Goal: Transaction & Acquisition: Download file/media

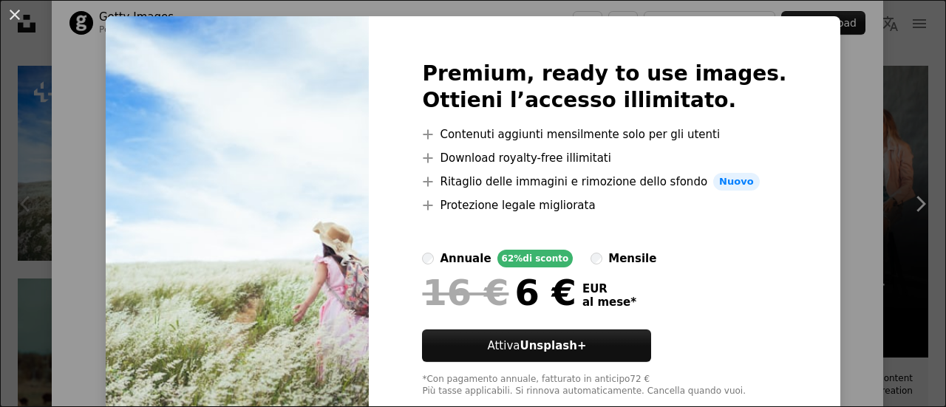
scroll to position [67, 0]
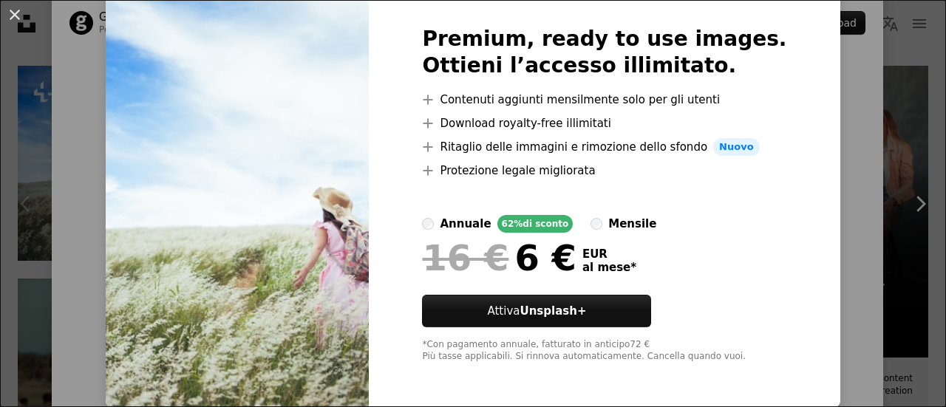
click at [827, 217] on div "An X shape Premium, ready to use images. Ottieni l’accesso illimitato. A plus s…" at bounding box center [473, 203] width 946 height 407
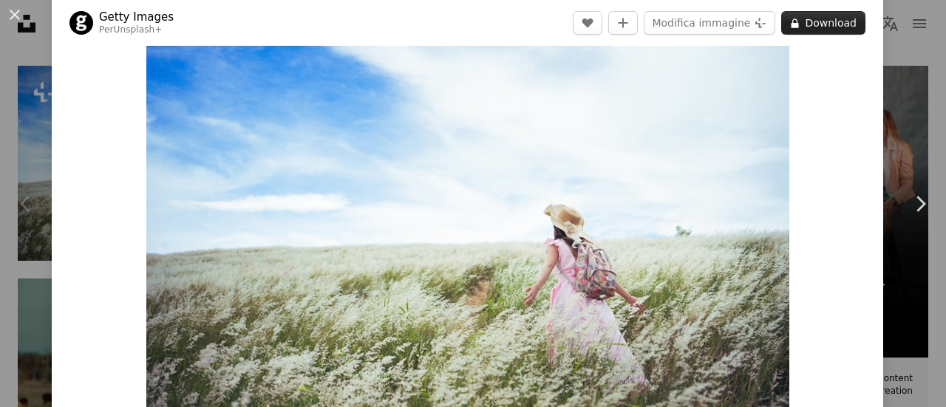
click at [822, 27] on button "A lock Download" at bounding box center [823, 23] width 84 height 24
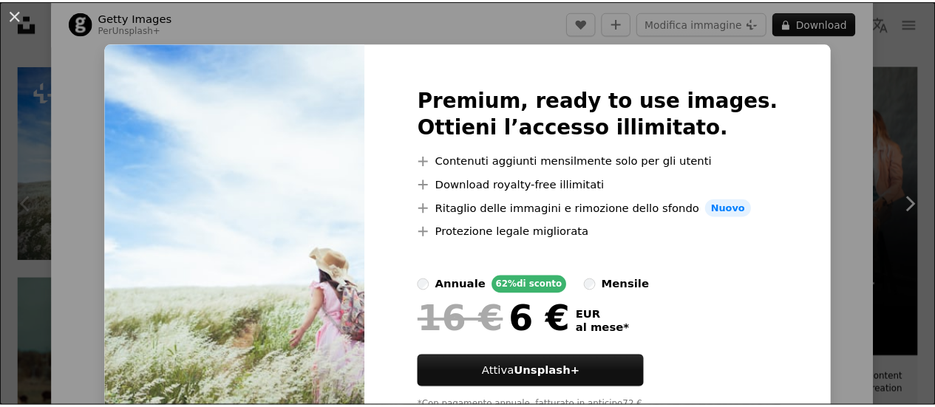
scroll to position [5, 0]
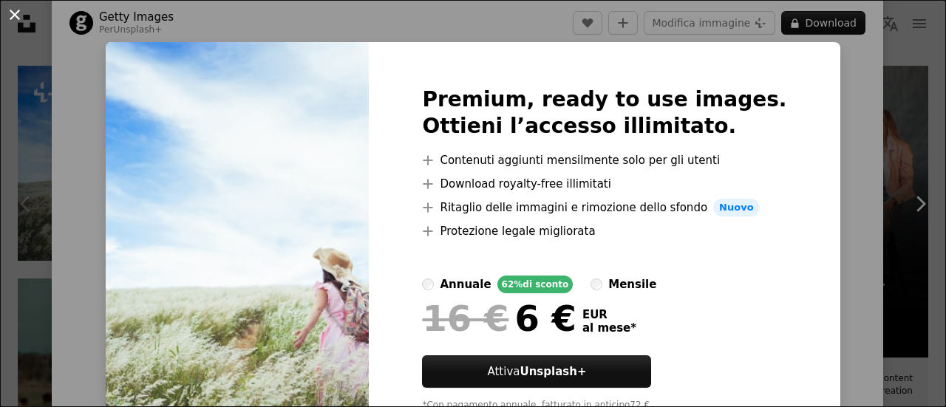
click at [20, 14] on button "An X shape" at bounding box center [15, 15] width 18 height 18
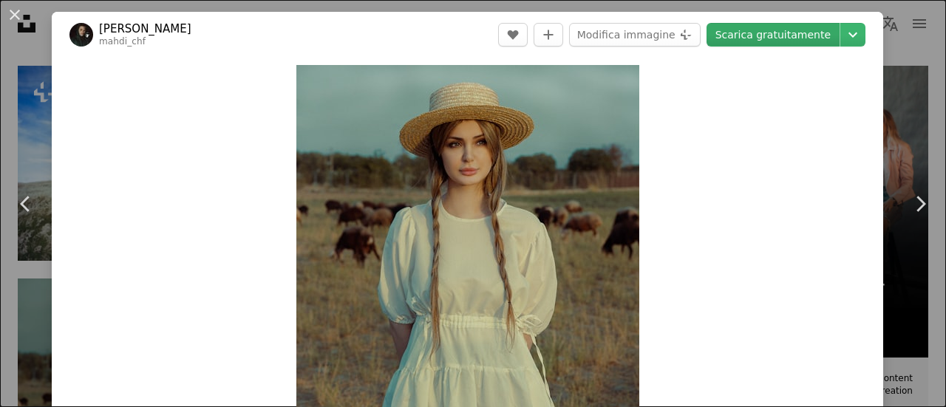
click at [721, 39] on link "Scarica gratuitamente" at bounding box center [773, 35] width 133 height 24
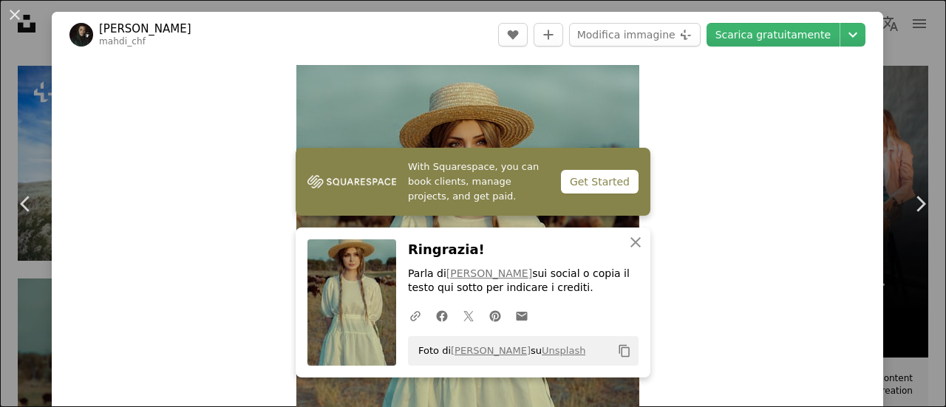
click at [30, 64] on div "An X shape Chevron left Chevron right With Squarespace, you can book clients, m…" at bounding box center [473, 203] width 946 height 407
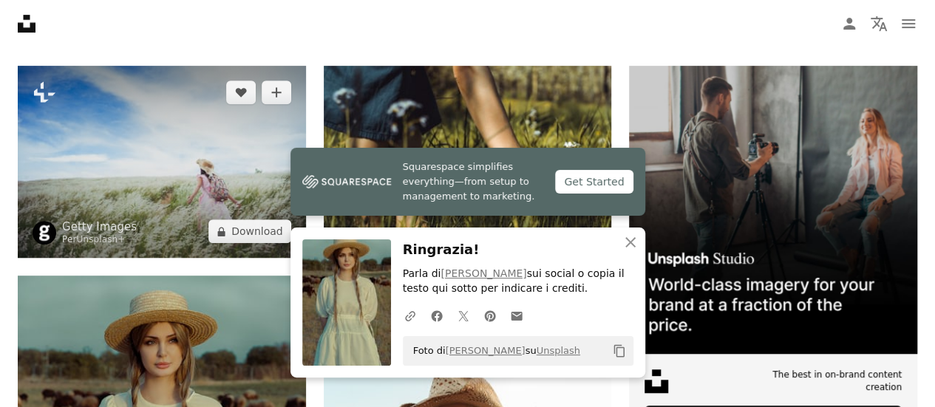
click at [200, 186] on img at bounding box center [162, 162] width 288 height 192
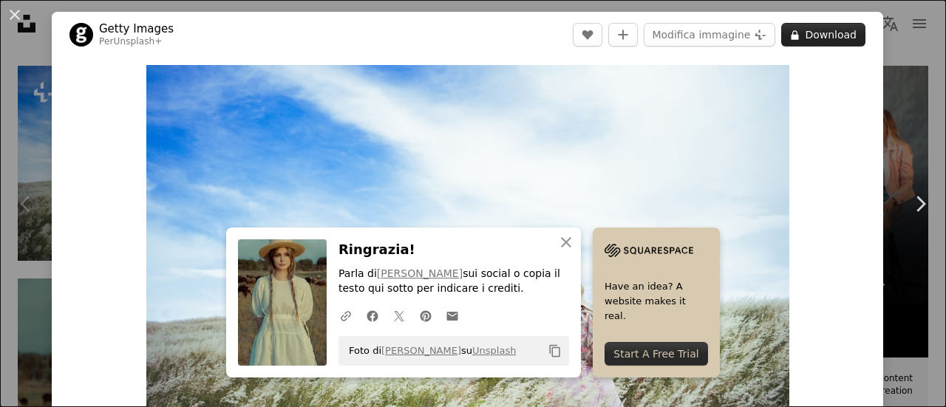
click at [798, 39] on button "A lock Download" at bounding box center [823, 35] width 84 height 24
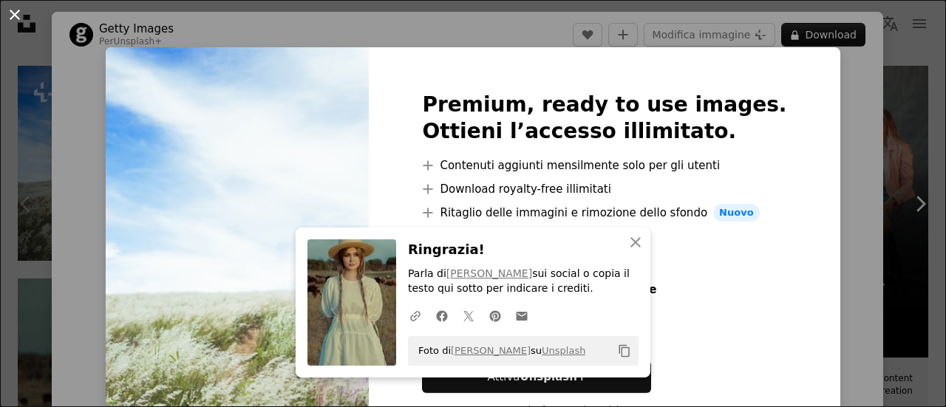
click at [17, 17] on button "An X shape" at bounding box center [15, 15] width 18 height 18
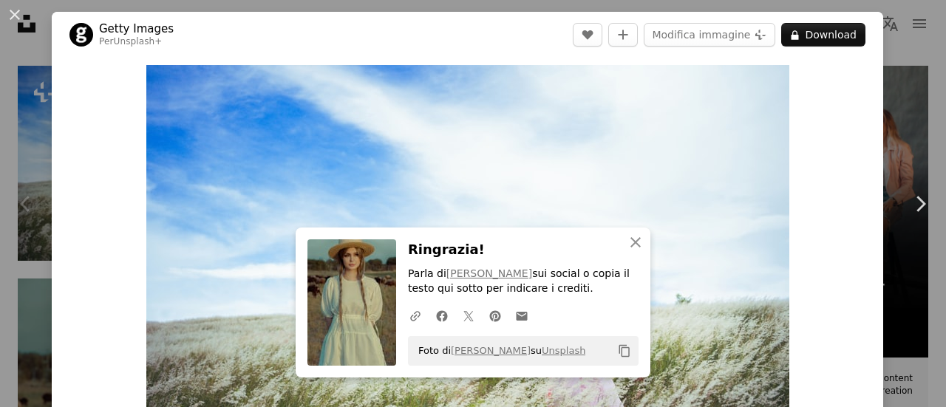
click at [35, 98] on div "An X shape Chevron left Chevron right An X shape Chiudi Ringrazia! Parla di mah…" at bounding box center [473, 203] width 946 height 407
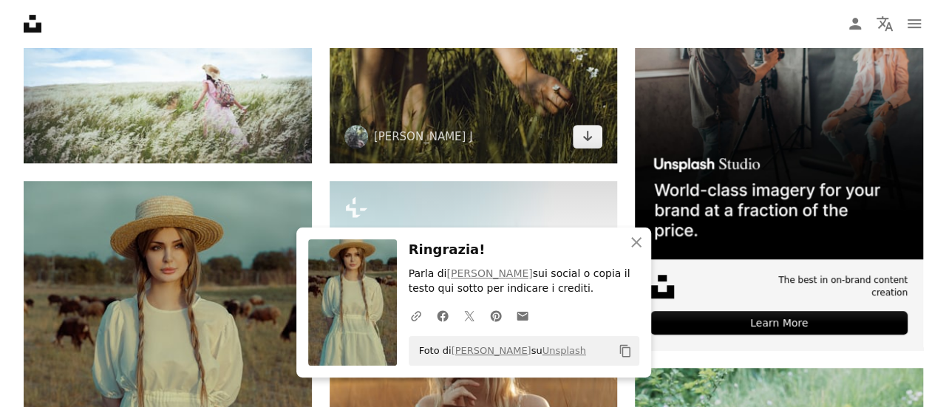
scroll to position [437, 0]
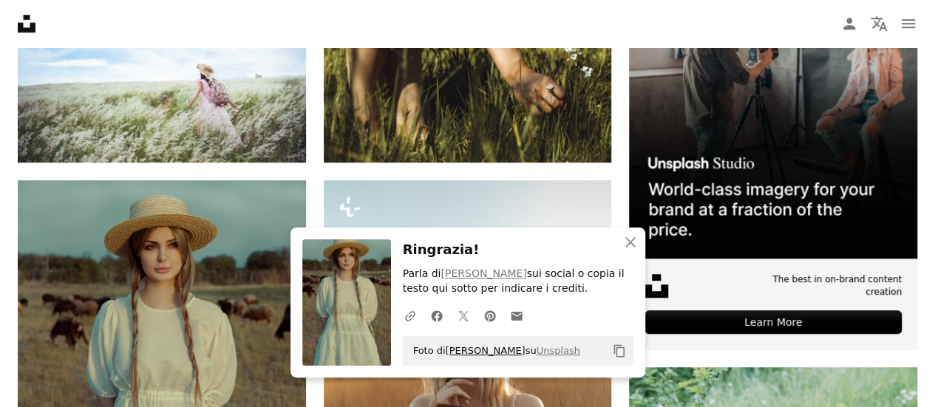
click at [449, 347] on link "[PERSON_NAME]" at bounding box center [486, 350] width 80 height 11
click at [618, 354] on icon "Copy content" at bounding box center [619, 350] width 13 height 13
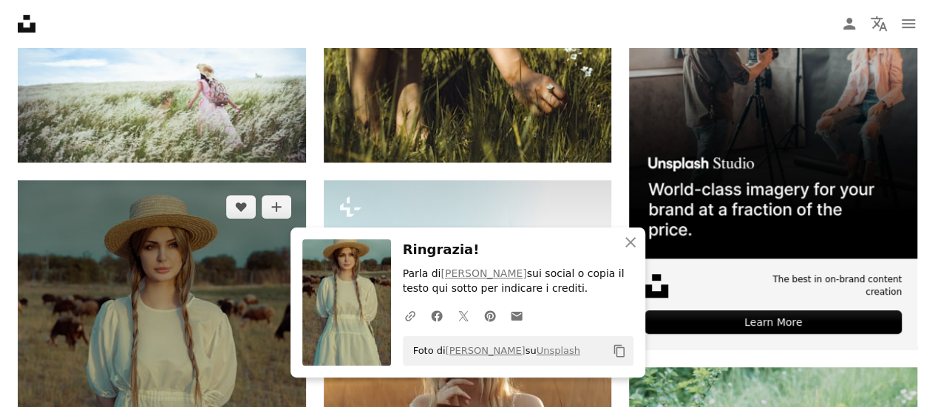
click at [115, 260] on img at bounding box center [162, 360] width 288 height 360
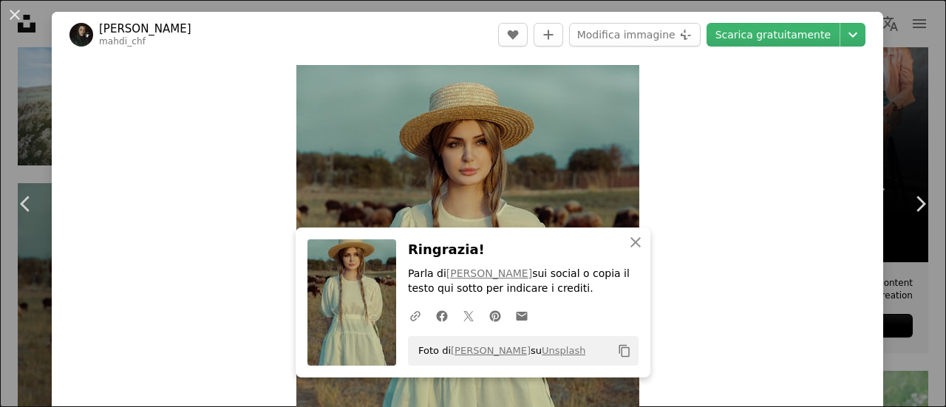
click at [615, 359] on button "Copy content" at bounding box center [624, 351] width 25 height 25
click at [481, 271] on link "[PERSON_NAME]" at bounding box center [489, 274] width 86 height 12
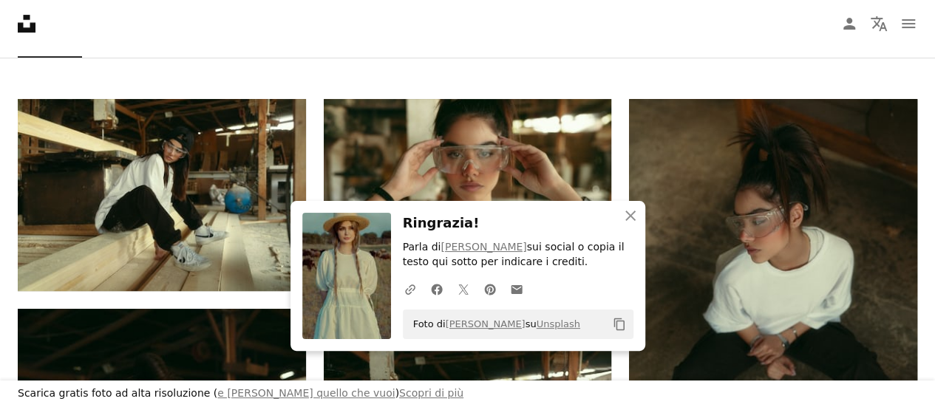
scroll to position [317, 0]
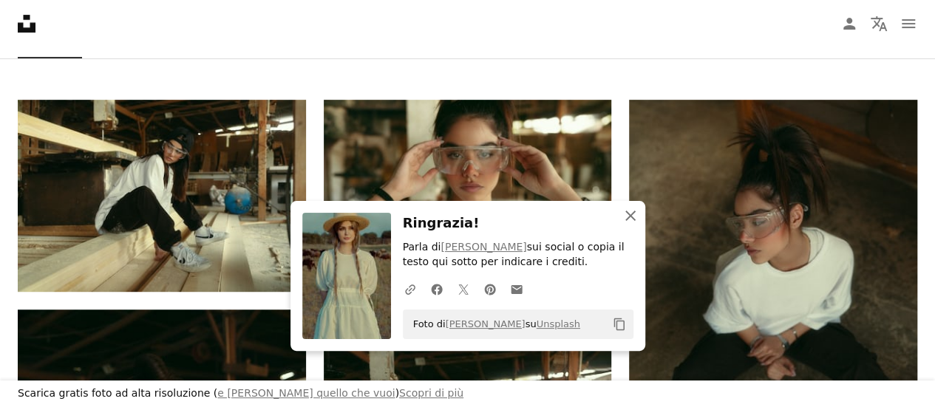
click at [628, 220] on icon "An X shape" at bounding box center [631, 216] width 18 height 18
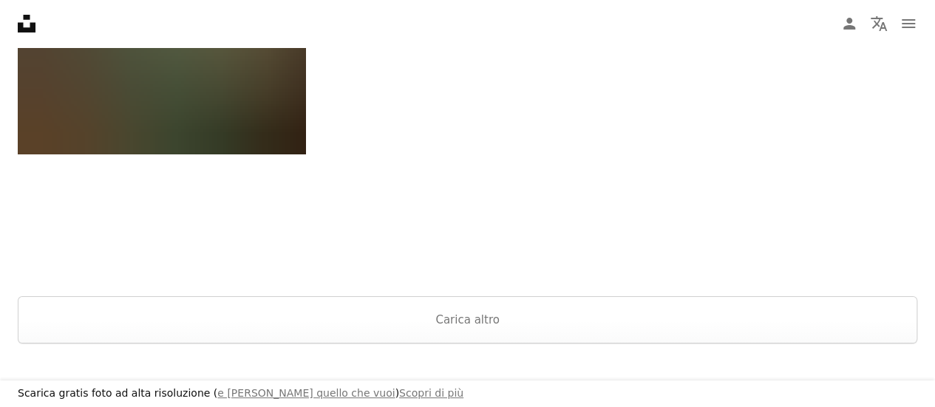
scroll to position [2699, 0]
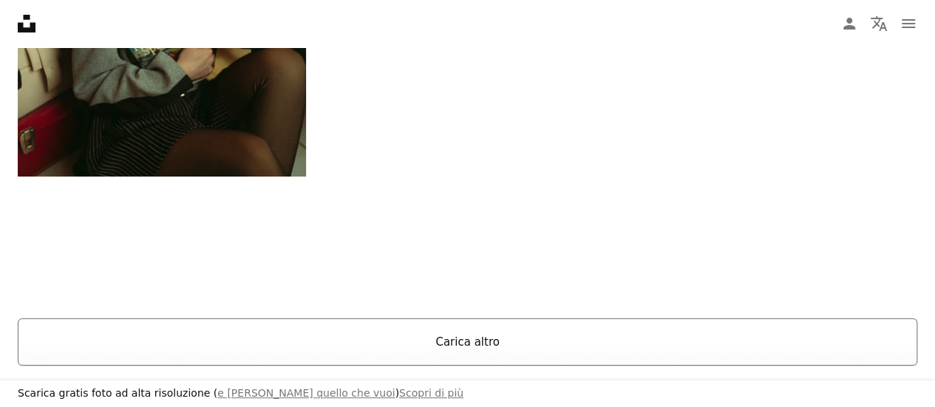
click at [445, 347] on button "Carica altro" at bounding box center [468, 342] width 900 height 47
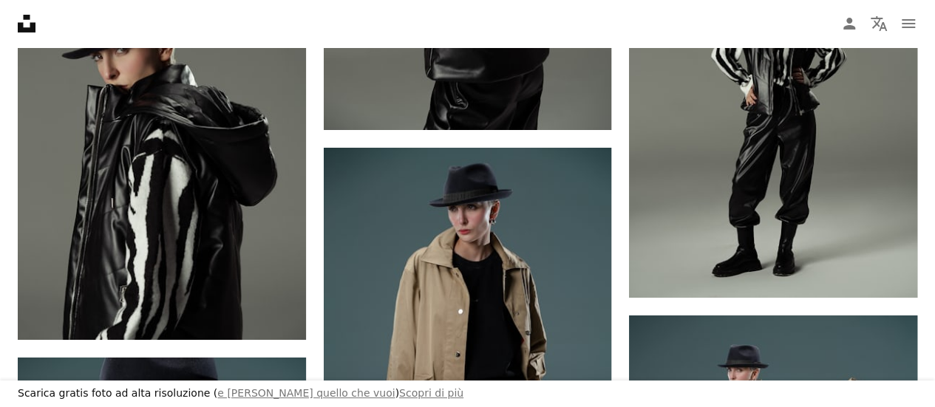
scroll to position [8262, 0]
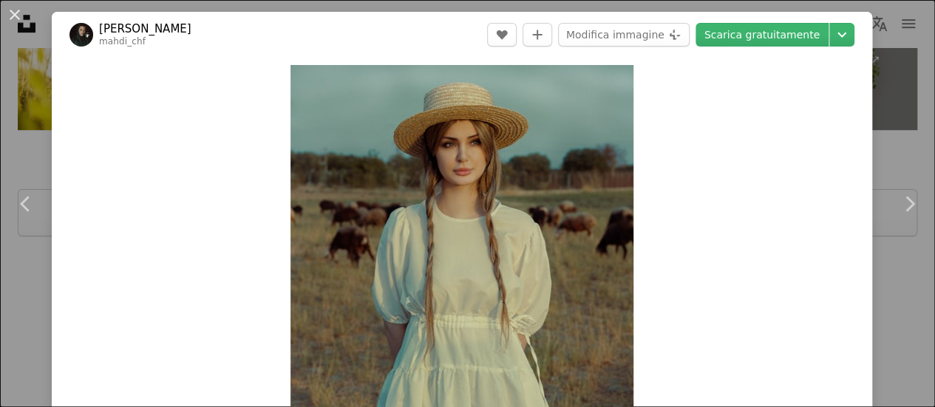
scroll to position [437, 0]
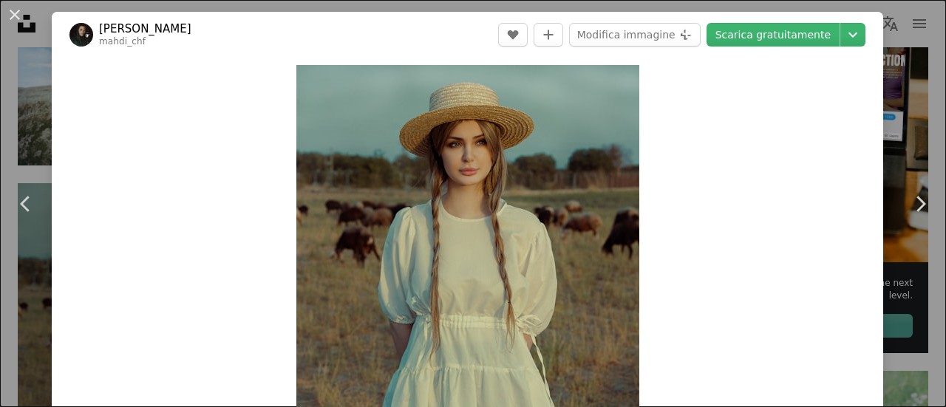
click at [888, 91] on div "An X shape Chevron left Chevron right mahdi chaghari mahdi_chf A heart A plus s…" at bounding box center [473, 203] width 946 height 407
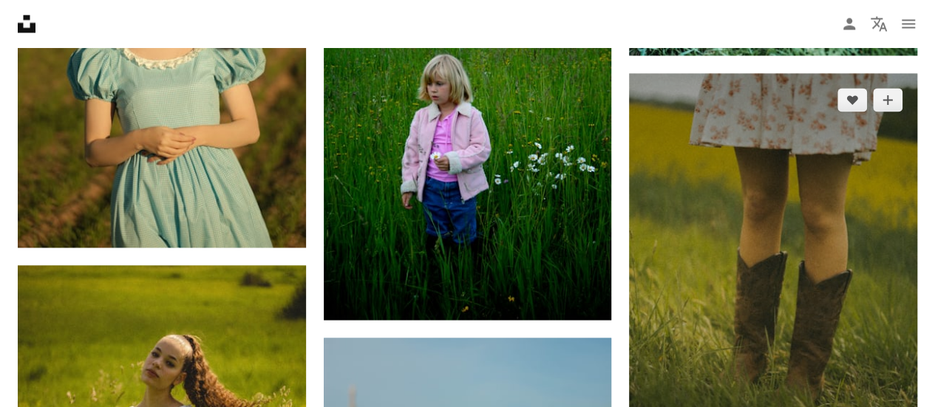
scroll to position [1175, 0]
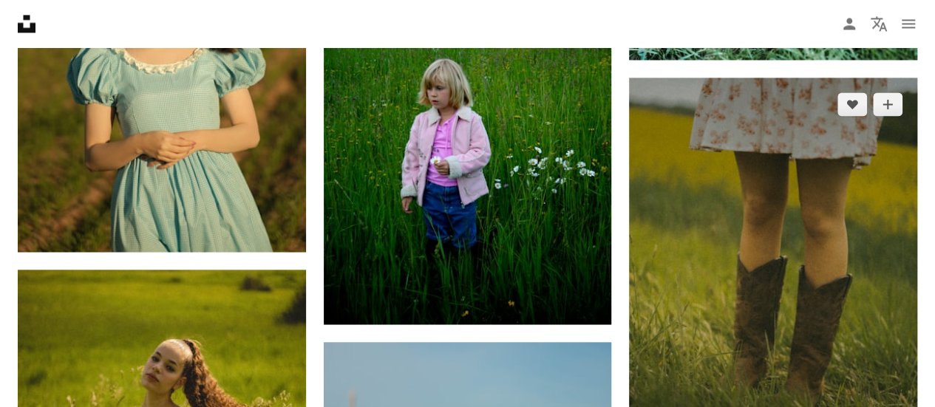
click at [877, 237] on img at bounding box center [773, 294] width 288 height 432
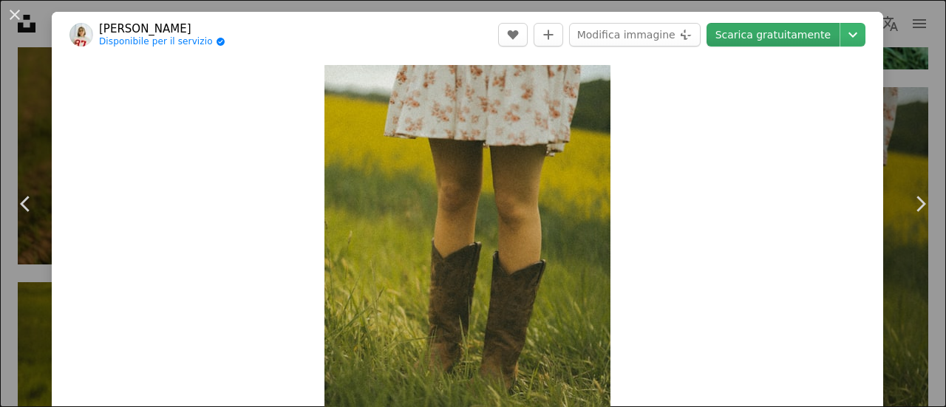
click at [744, 38] on link "Scarica gratuitamente" at bounding box center [773, 35] width 133 height 24
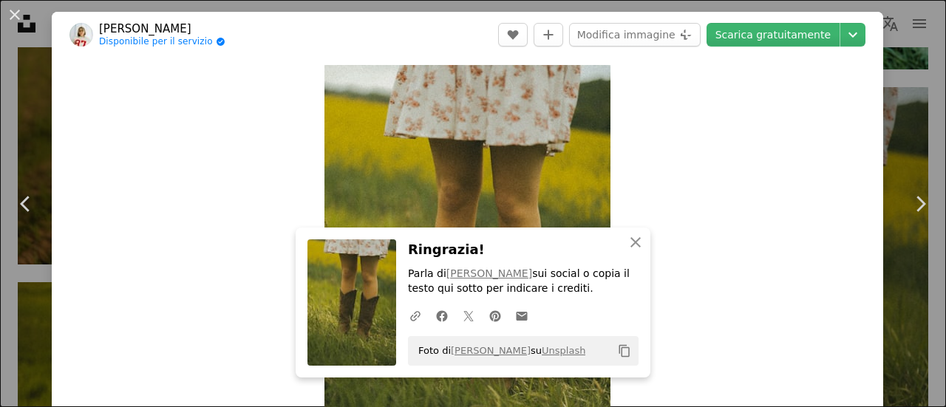
click at [620, 351] on icon "Copy content" at bounding box center [624, 350] width 13 height 13
click at [129, 191] on div "Zoom in" at bounding box center [468, 280] width 832 height 444
click at [621, 248] on button "An X shape Chiudi" at bounding box center [636, 243] width 30 height 30
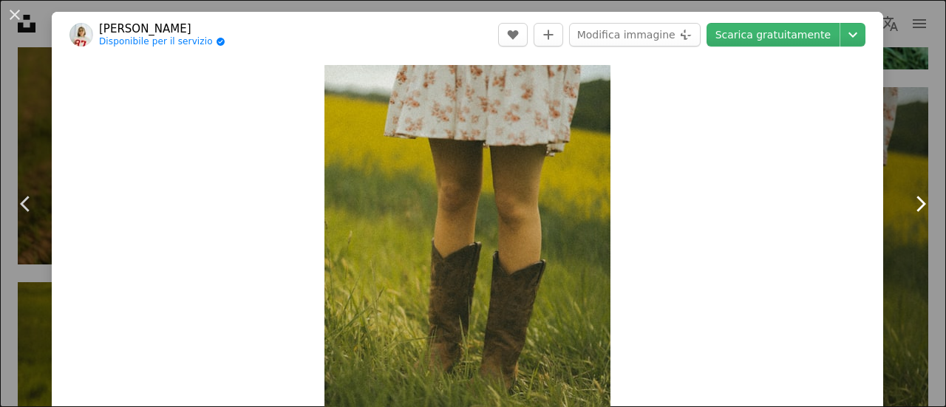
click at [897, 140] on link "Chevron right" at bounding box center [920, 204] width 52 height 142
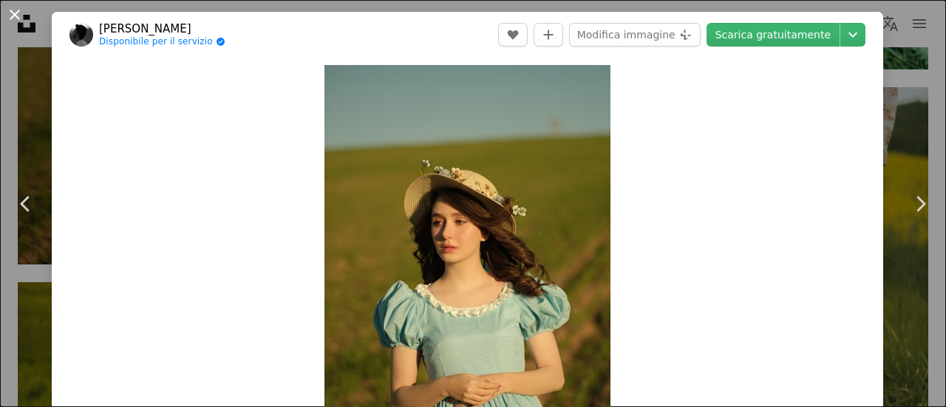
click at [9, 17] on button "An X shape" at bounding box center [15, 15] width 18 height 18
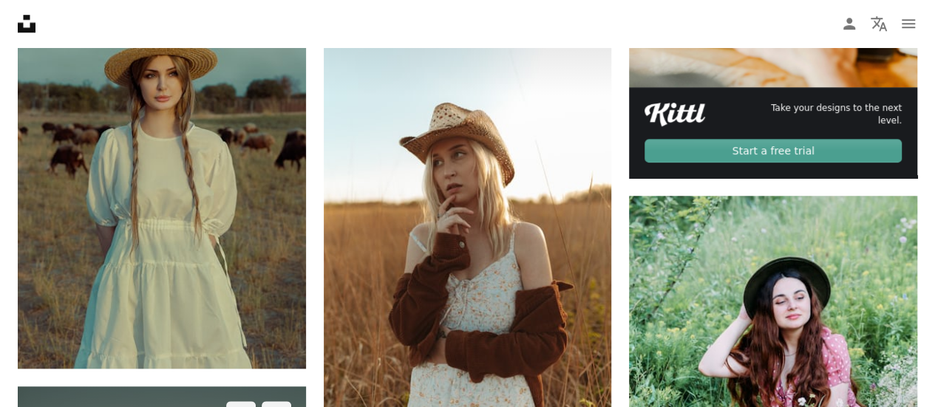
scroll to position [586, 0]
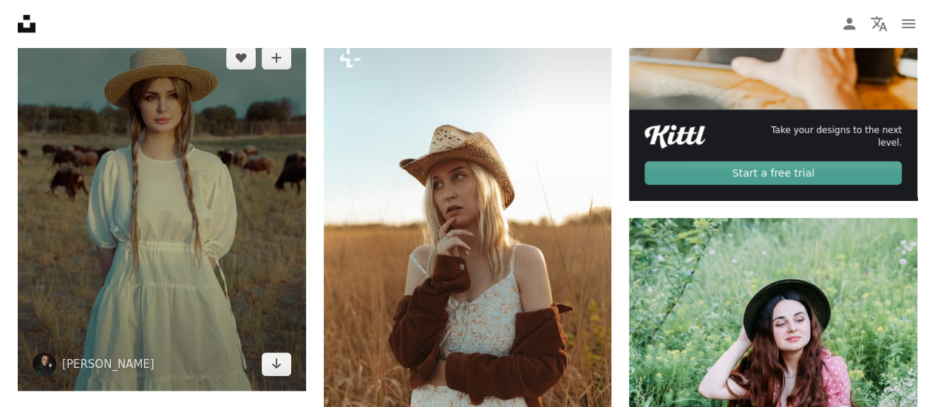
click at [247, 202] on img at bounding box center [162, 211] width 288 height 360
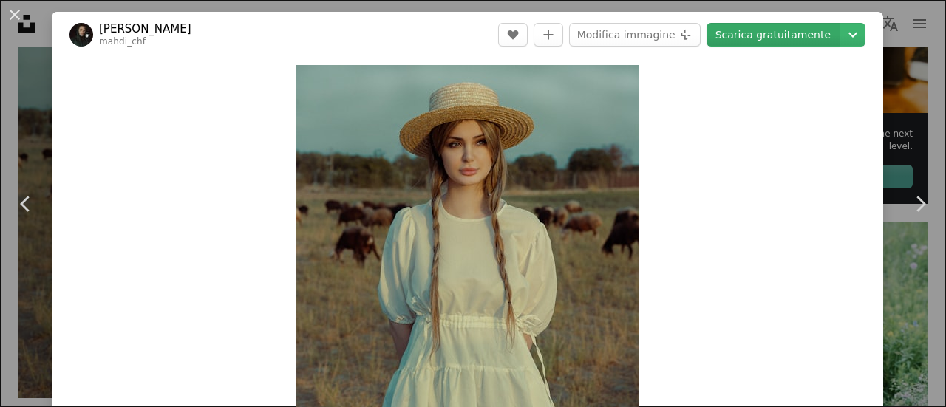
click at [757, 33] on link "Scarica gratuitamente" at bounding box center [773, 35] width 133 height 24
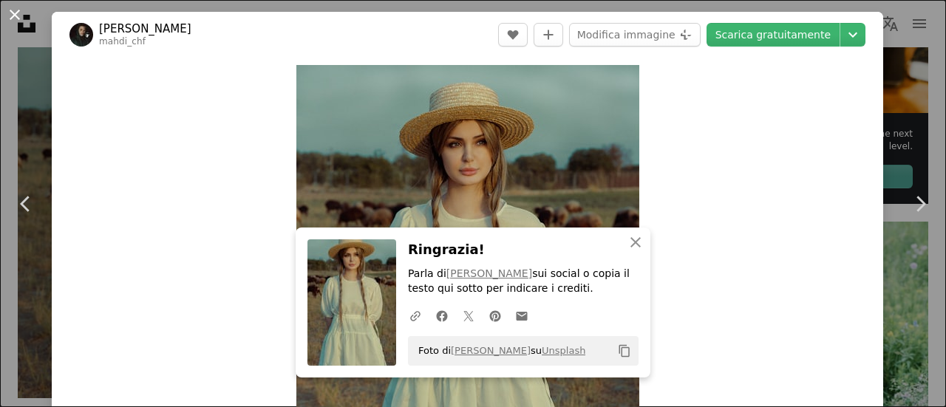
click at [23, 7] on button "An X shape" at bounding box center [15, 15] width 18 height 18
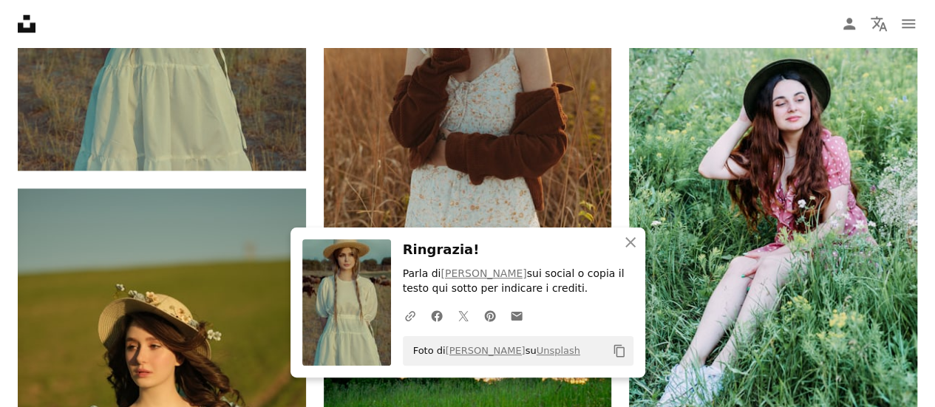
scroll to position [807, 0]
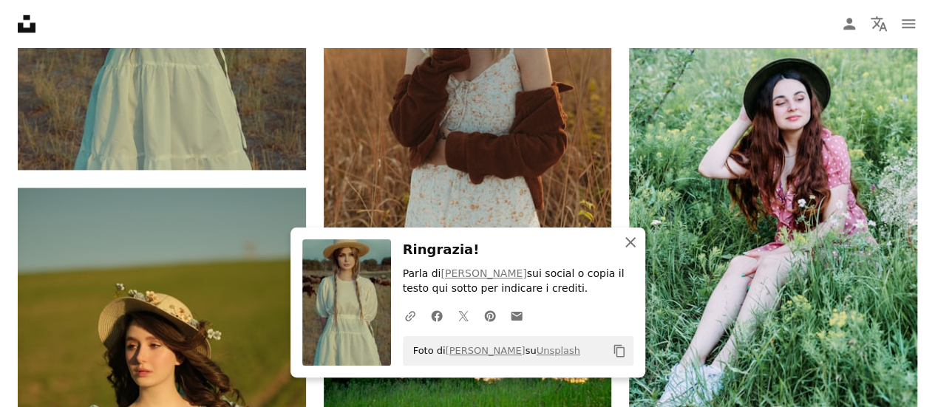
click at [633, 245] on icon "An X shape" at bounding box center [631, 243] width 18 height 18
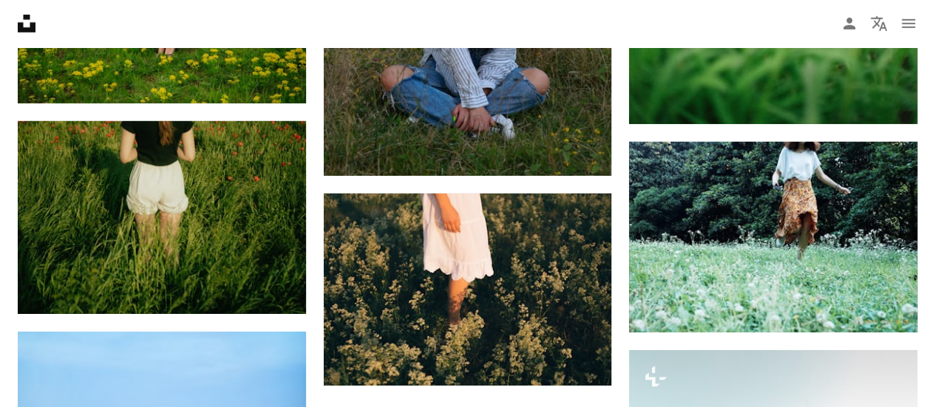
scroll to position [2226, 0]
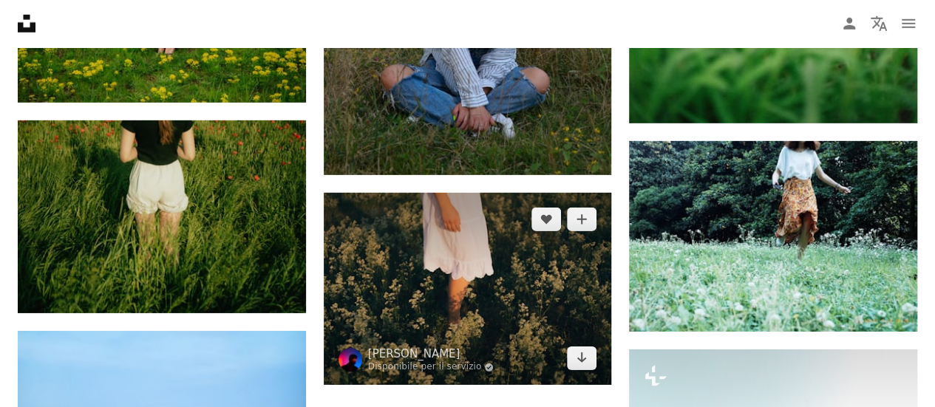
click at [475, 282] on img at bounding box center [468, 289] width 288 height 192
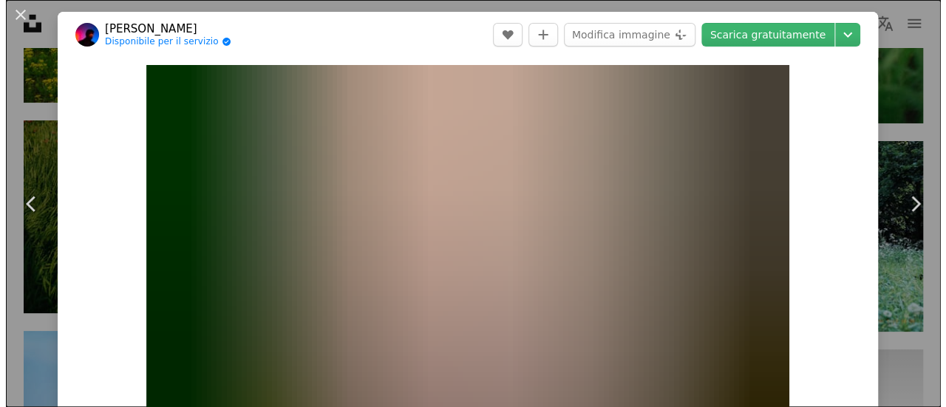
scroll to position [2392, 0]
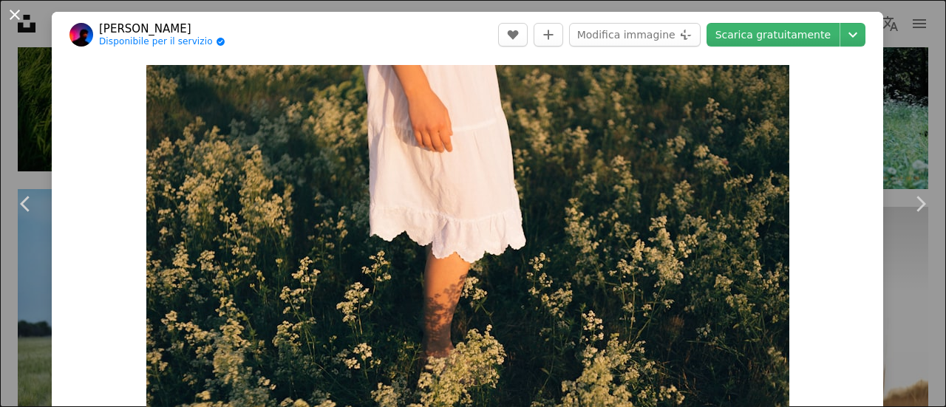
click at [18, 15] on button "An X shape" at bounding box center [15, 15] width 18 height 18
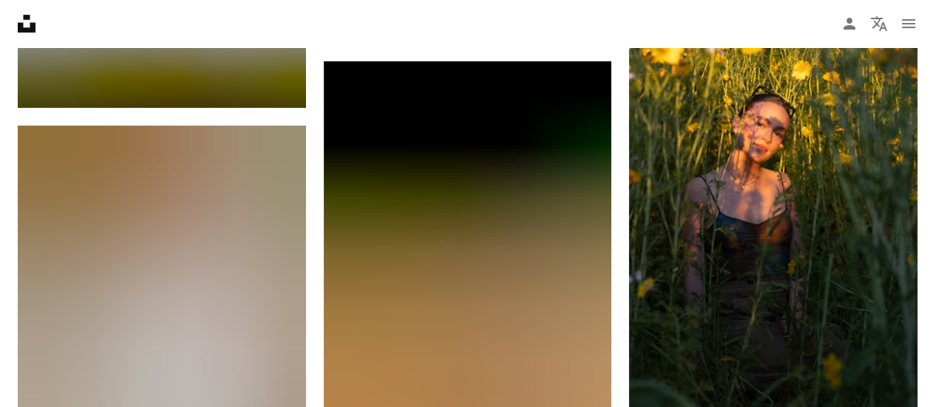
scroll to position [3017, 0]
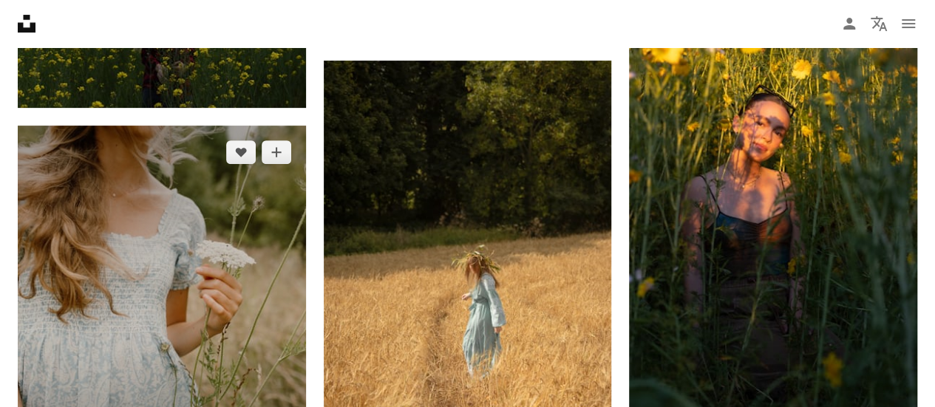
click at [226, 203] on img at bounding box center [162, 321] width 288 height 391
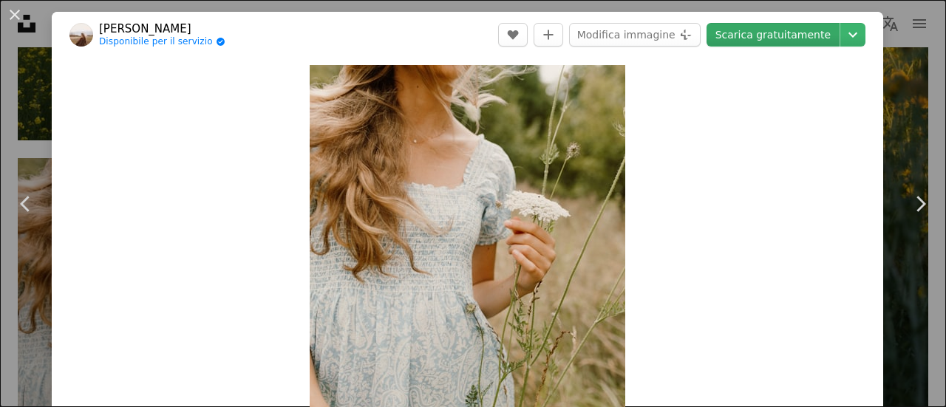
click at [792, 33] on link "Scarica gratuitamente" at bounding box center [773, 35] width 133 height 24
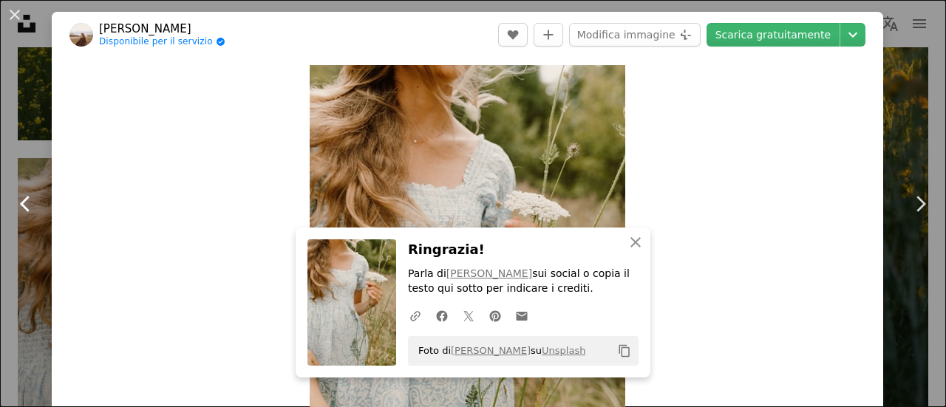
click at [12, 146] on link "Chevron left" at bounding box center [26, 204] width 52 height 142
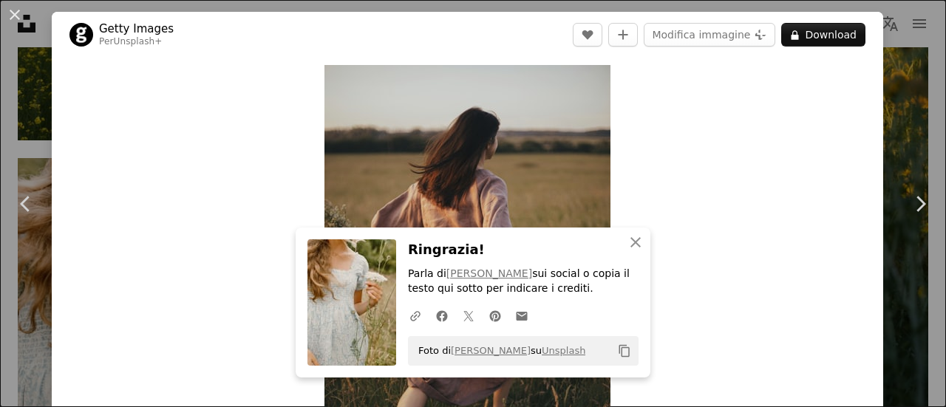
click at [887, 61] on div "An X shape Chevron left Chevron right An X shape Chiudi Ringrazia! Parla di [PE…" at bounding box center [473, 203] width 946 height 407
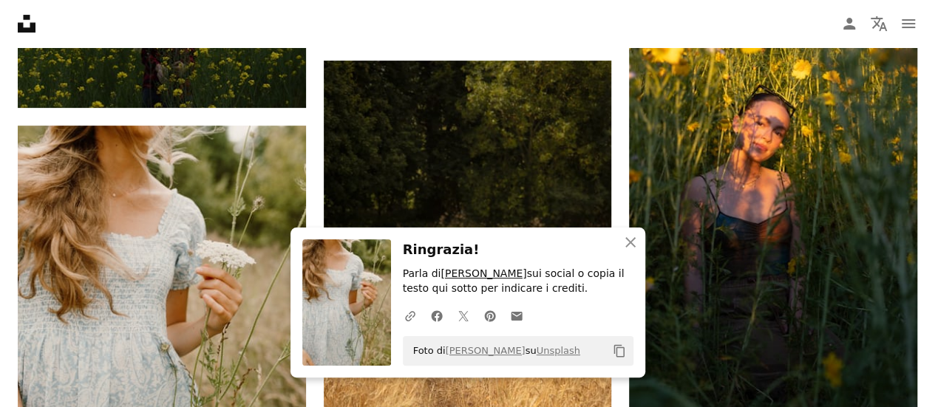
click at [497, 276] on link "[PERSON_NAME]" at bounding box center [484, 274] width 86 height 12
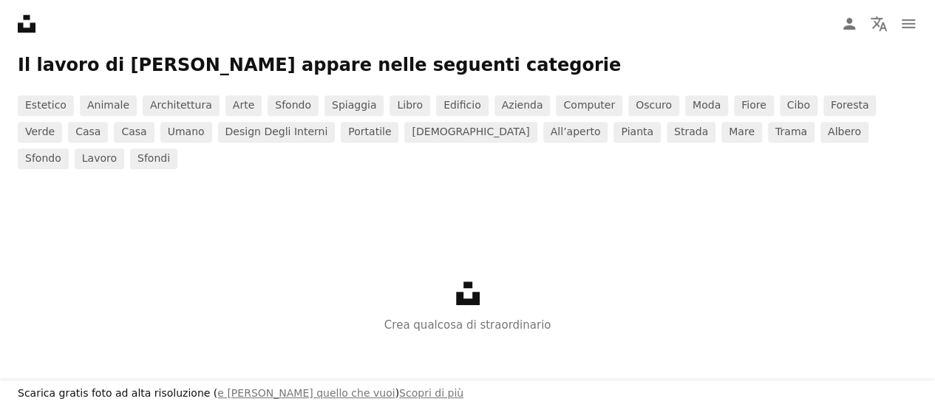
scroll to position [3513, 0]
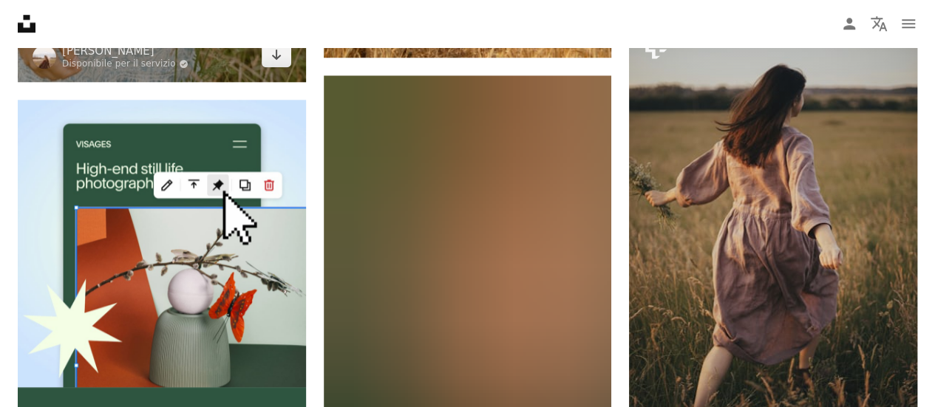
scroll to position [3459, 0]
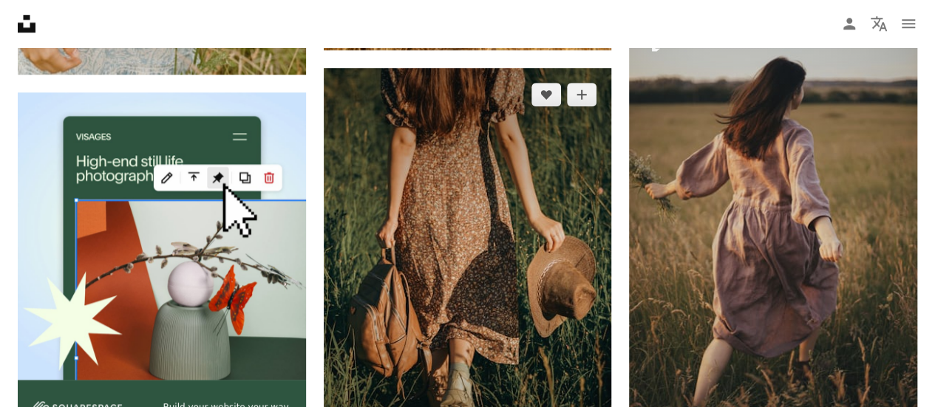
click at [534, 151] on img at bounding box center [468, 284] width 288 height 432
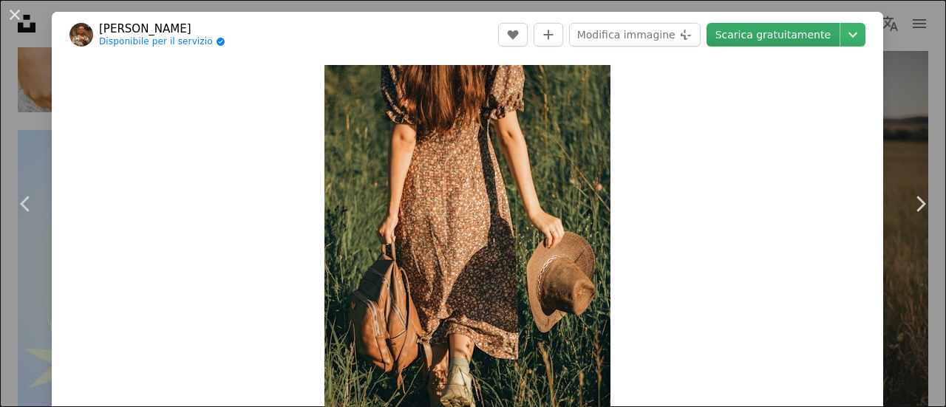
click at [751, 38] on link "Scarica gratuitamente" at bounding box center [773, 35] width 133 height 24
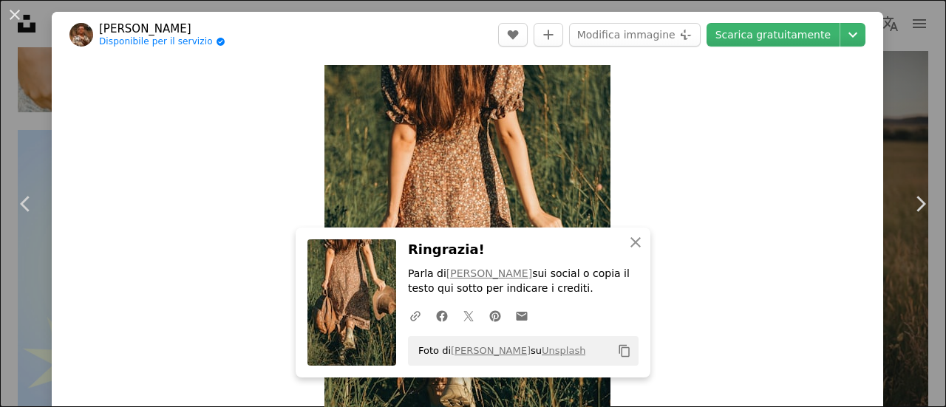
click at [16, 44] on div "An X shape Chevron left Chevron right An X shape Chiudi Ringrazia! Parla di [PE…" at bounding box center [473, 203] width 946 height 407
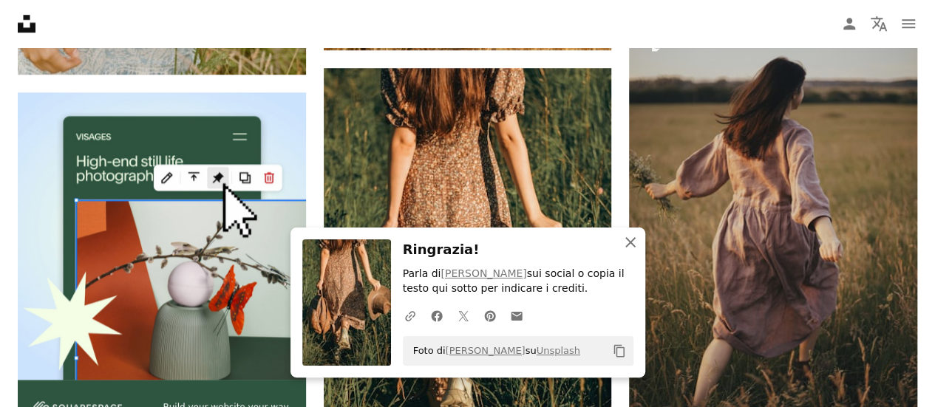
click at [635, 236] on icon "An X shape" at bounding box center [631, 243] width 18 height 18
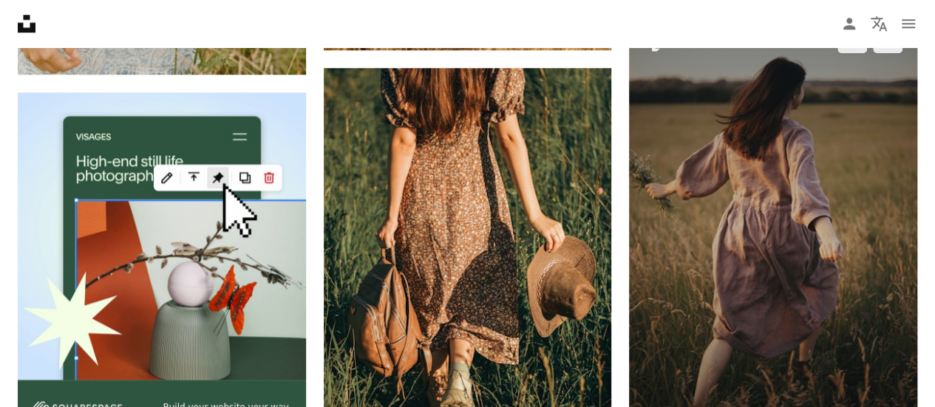
click at [721, 229] on img at bounding box center [773, 231] width 288 height 432
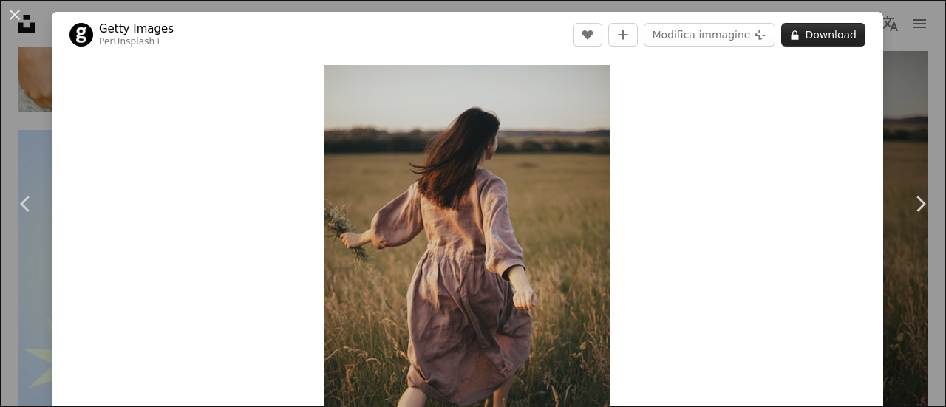
click at [789, 34] on icon "A lock" at bounding box center [794, 35] width 11 height 11
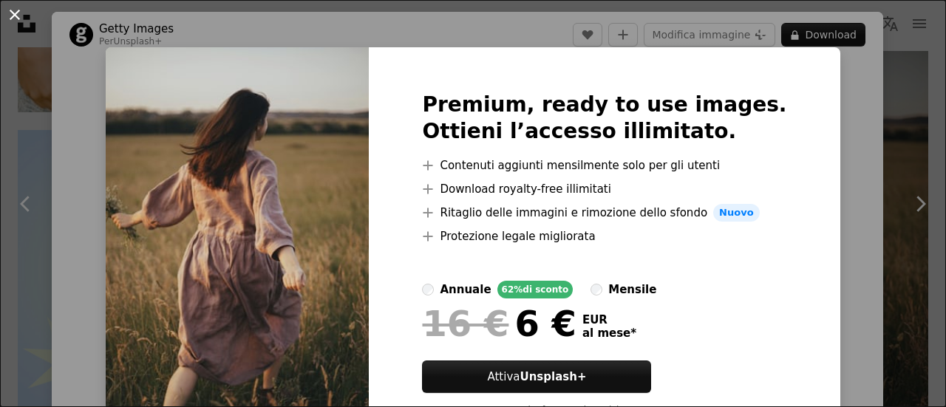
click at [13, 13] on button "An X shape" at bounding box center [15, 15] width 18 height 18
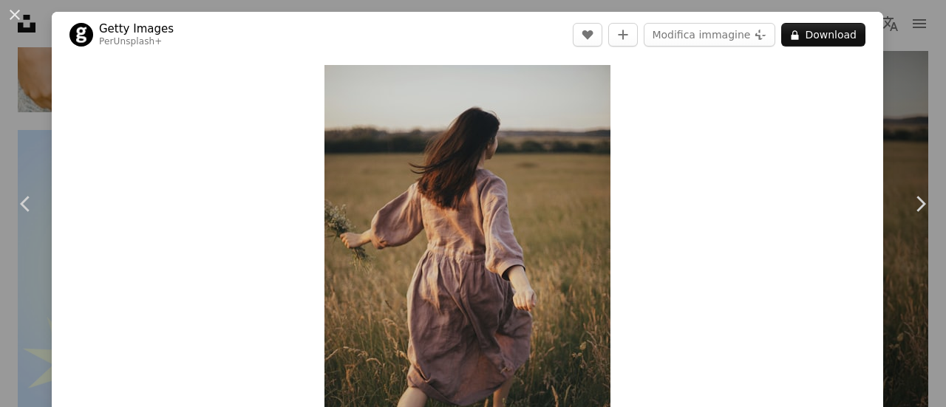
click at [13, 13] on button "An X shape" at bounding box center [15, 15] width 18 height 18
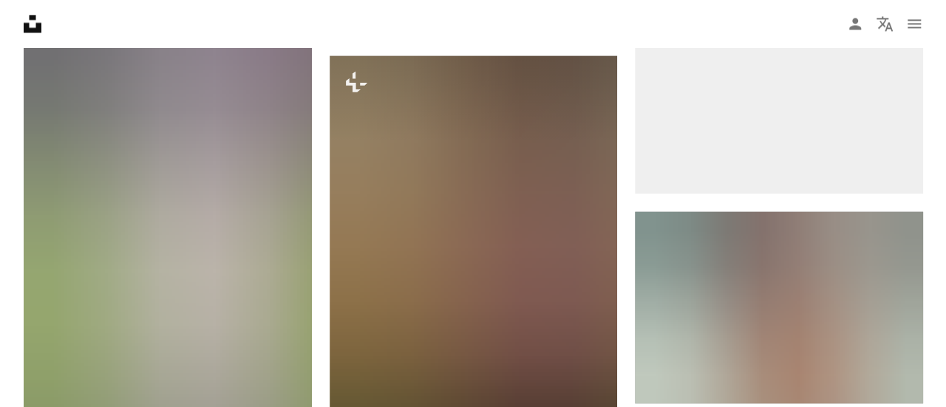
scroll to position [3934, 0]
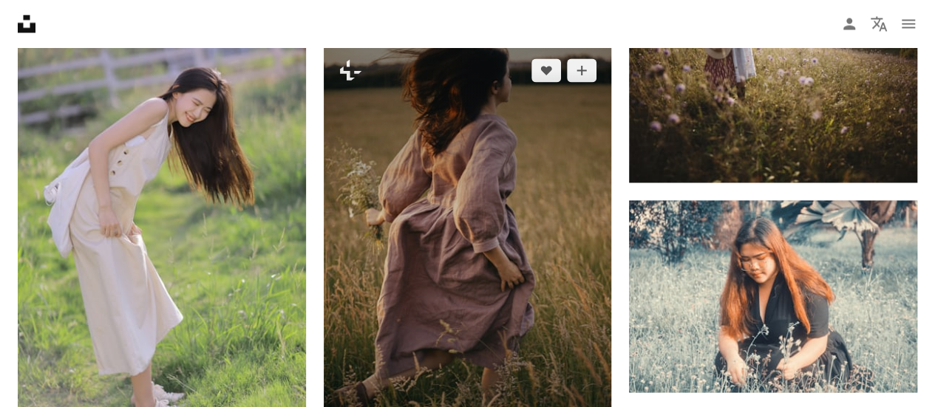
click at [374, 281] on img at bounding box center [468, 260] width 288 height 432
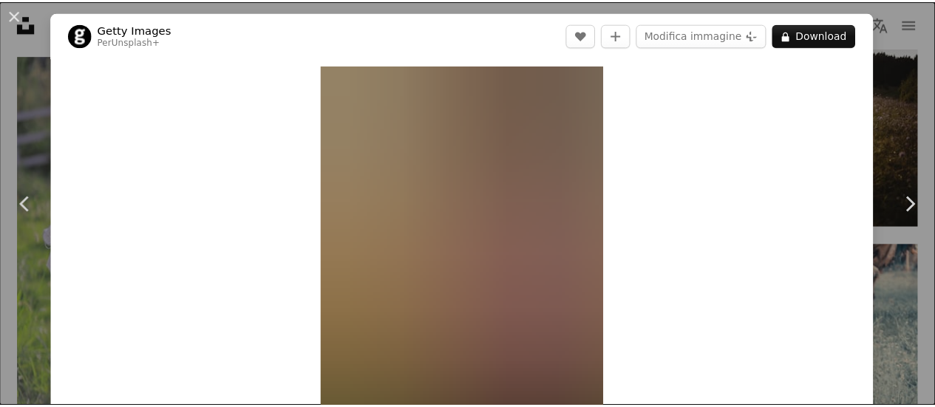
scroll to position [3934, 0]
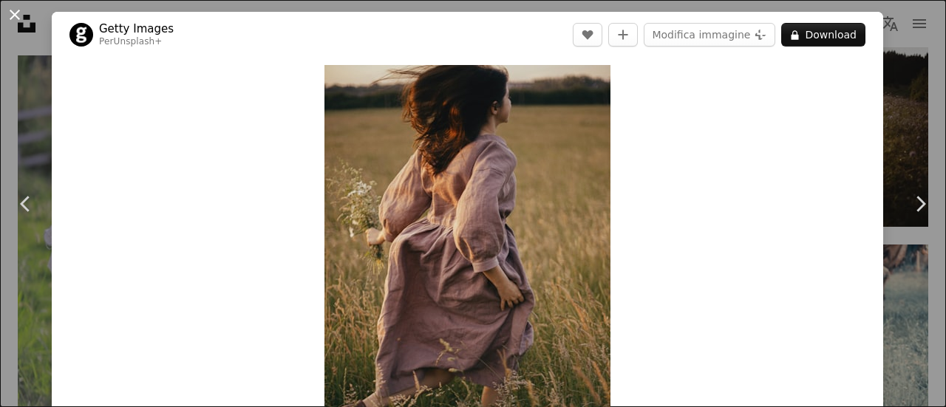
click at [6, 10] on button "An X shape" at bounding box center [15, 15] width 18 height 18
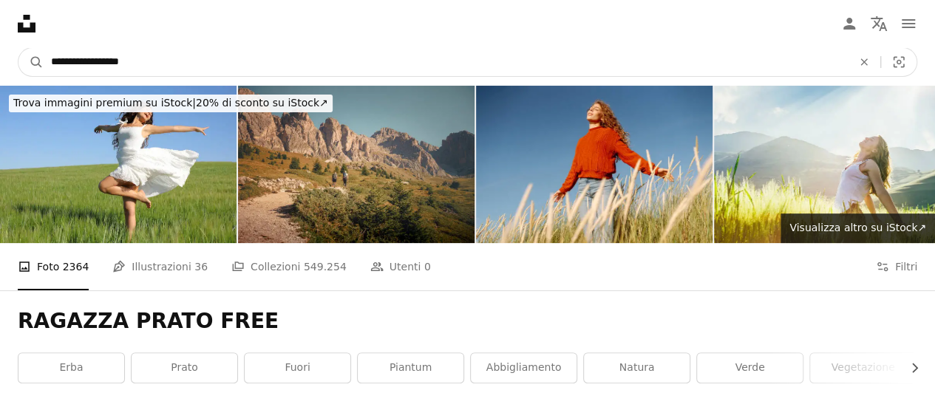
drag, startPoint x: 154, startPoint y: 58, endPoint x: 0, endPoint y: -38, distance: 181.7
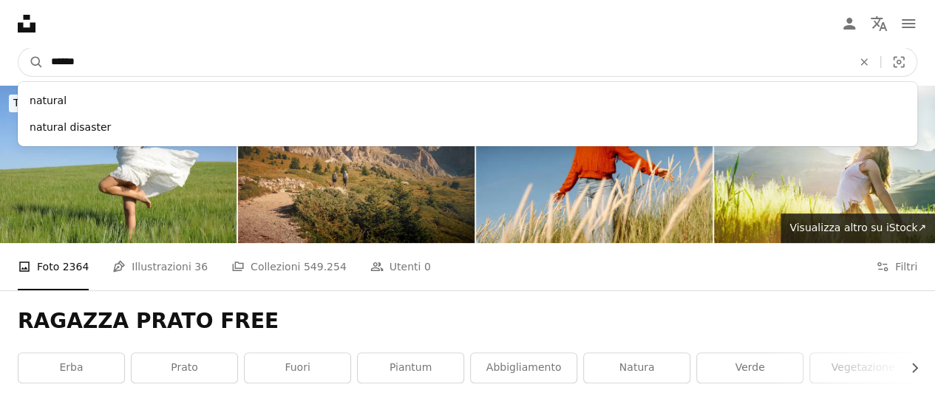
type input "******"
click button "A magnifying glass" at bounding box center [30, 62] width 25 height 28
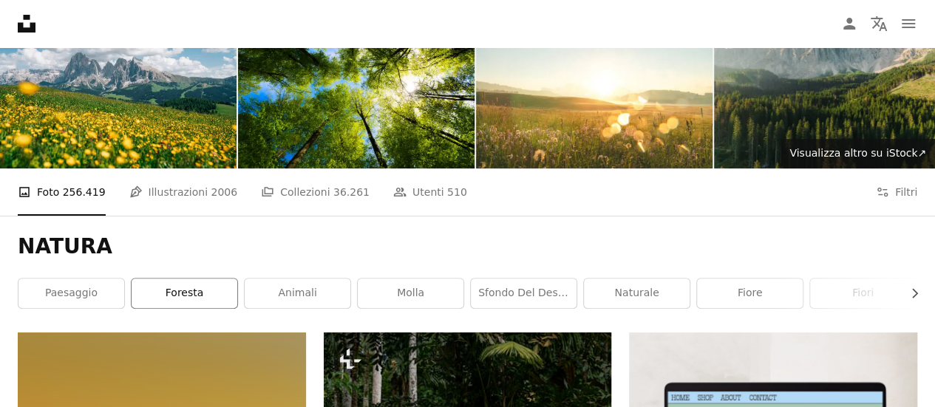
scroll to position [75, 0]
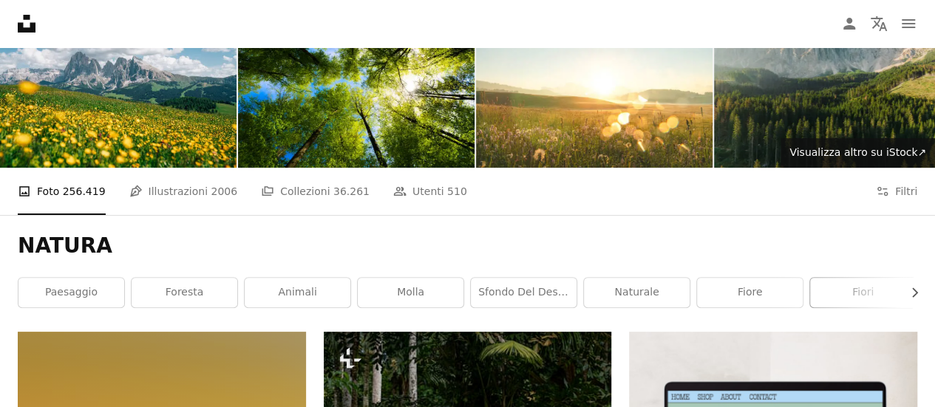
click at [865, 293] on link "fiori" at bounding box center [863, 293] width 106 height 30
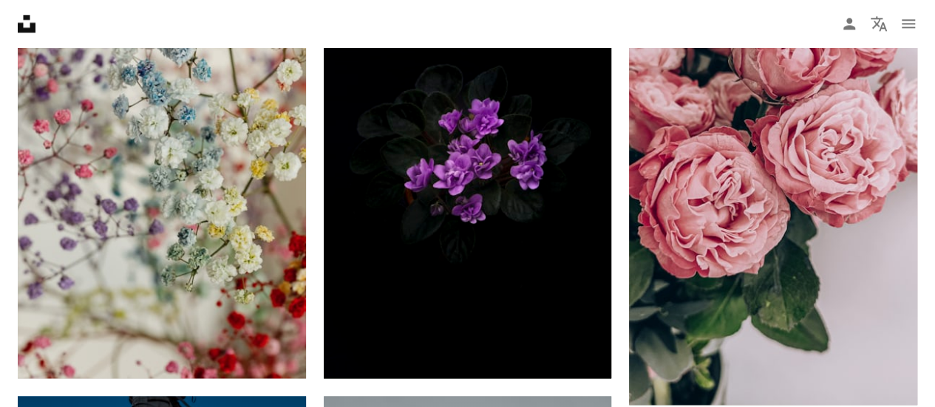
scroll to position [912, 0]
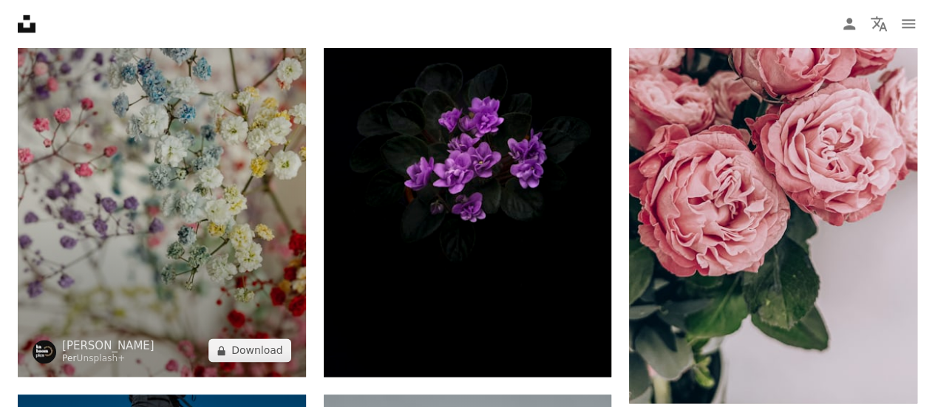
click at [183, 237] on img at bounding box center [162, 161] width 288 height 432
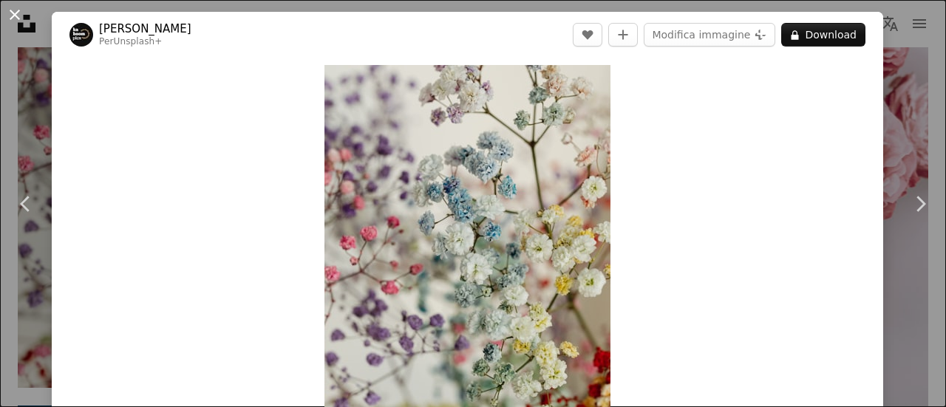
click at [13, 21] on button "An X shape" at bounding box center [15, 15] width 18 height 18
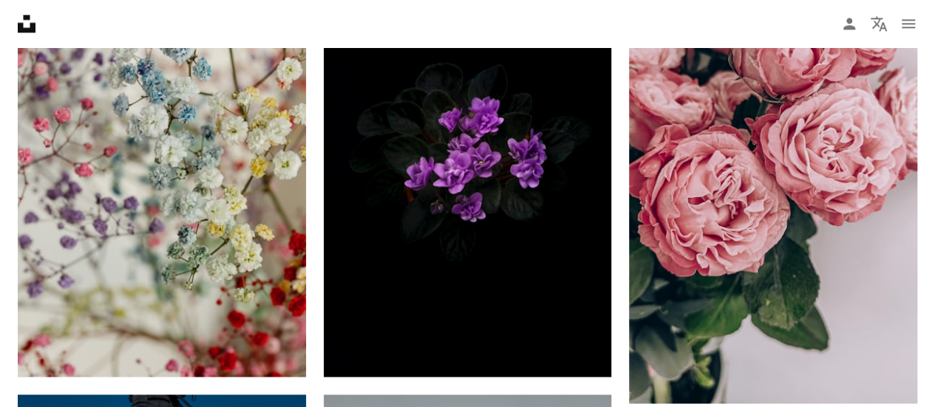
scroll to position [75, 0]
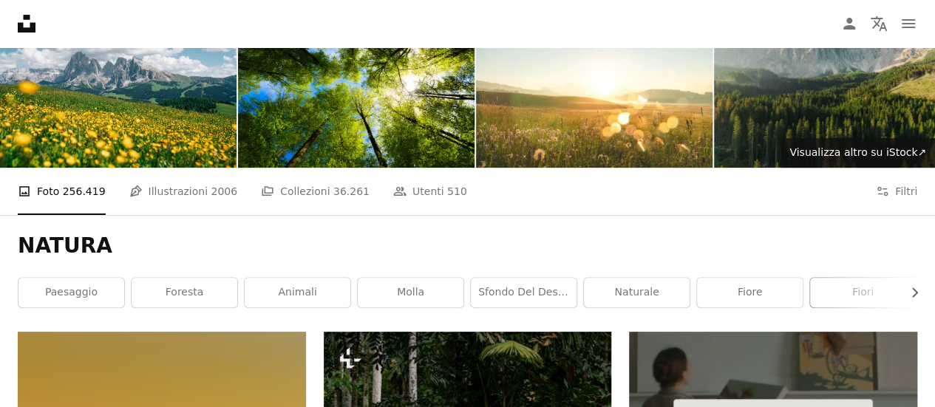
click at [857, 299] on link "fiori" at bounding box center [863, 293] width 106 height 30
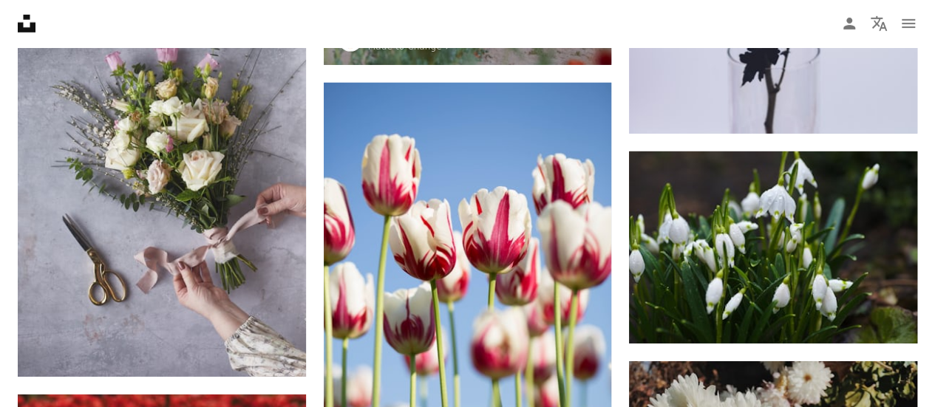
scroll to position [2274, 0]
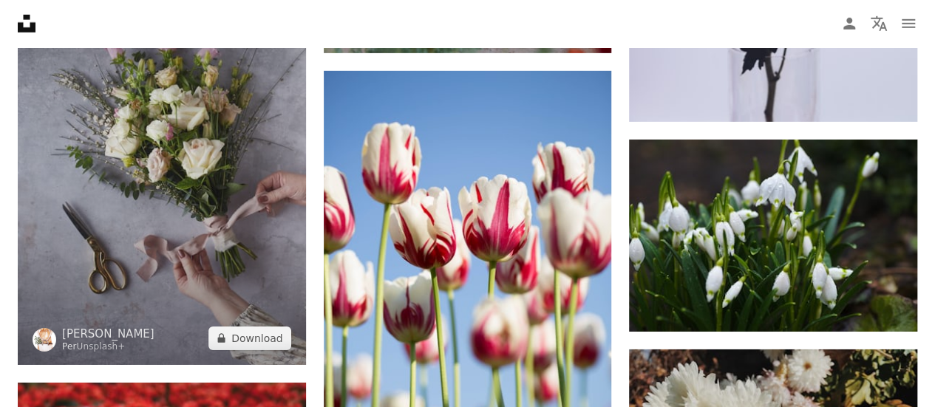
click at [180, 282] on img at bounding box center [162, 149] width 288 height 432
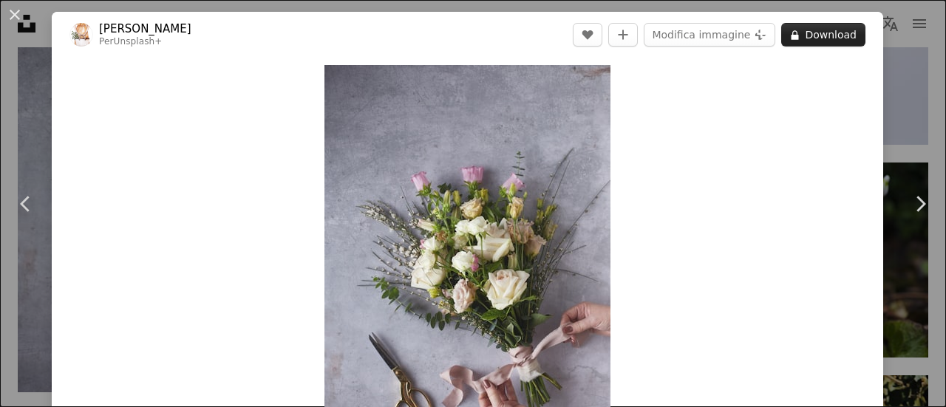
click at [826, 38] on button "A lock Download" at bounding box center [823, 35] width 84 height 24
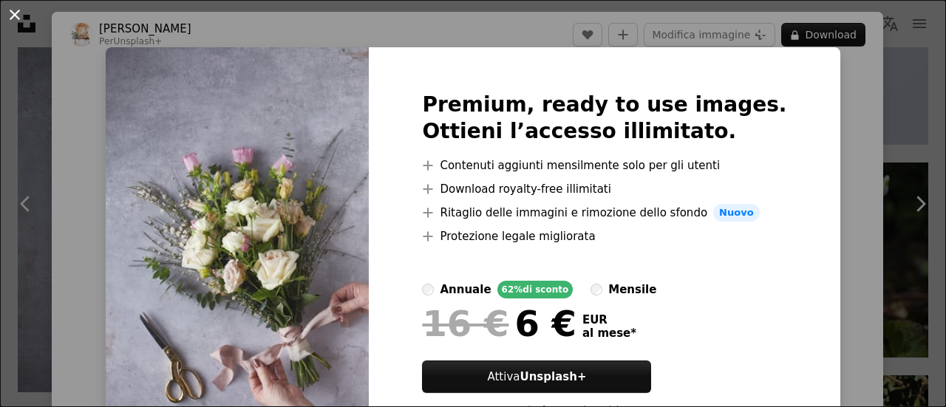
click at [6, 17] on button "An X shape" at bounding box center [15, 15] width 18 height 18
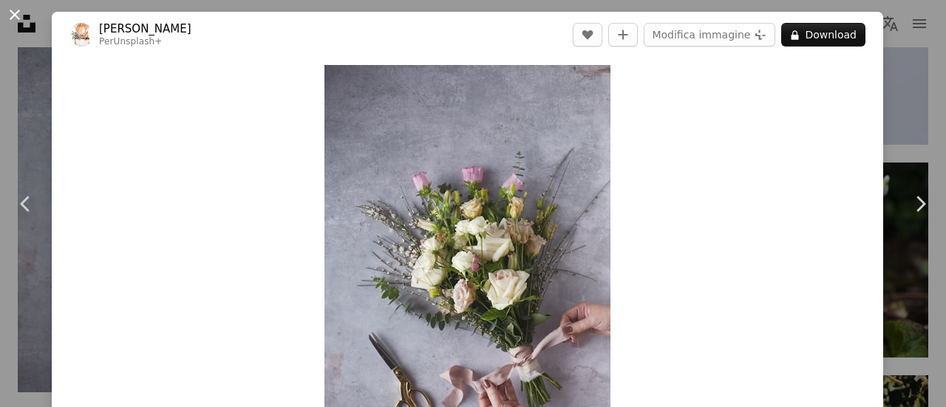
click at [13, 16] on button "An X shape" at bounding box center [15, 15] width 18 height 18
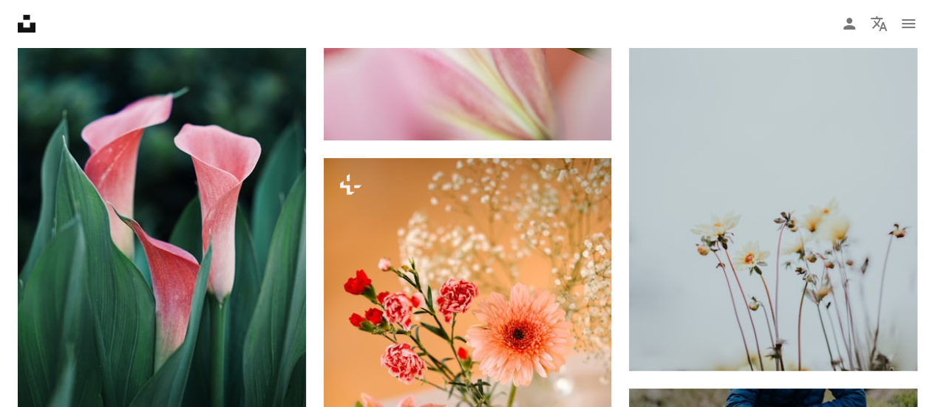
scroll to position [3089, 0]
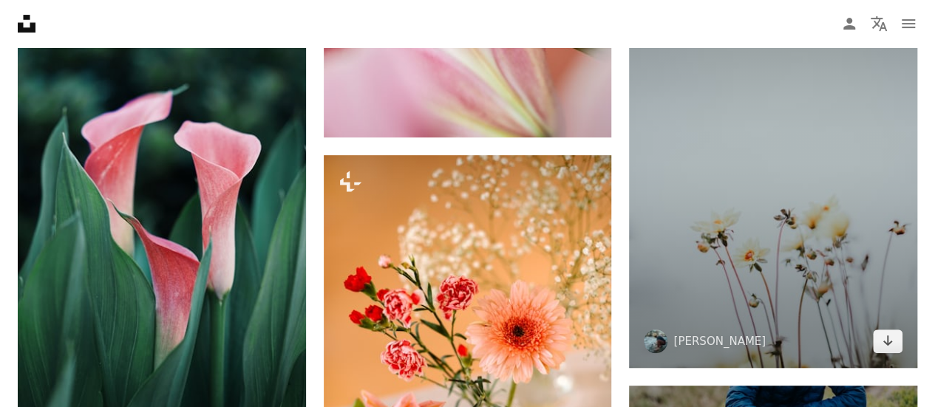
click at [818, 225] on img at bounding box center [773, 152] width 288 height 432
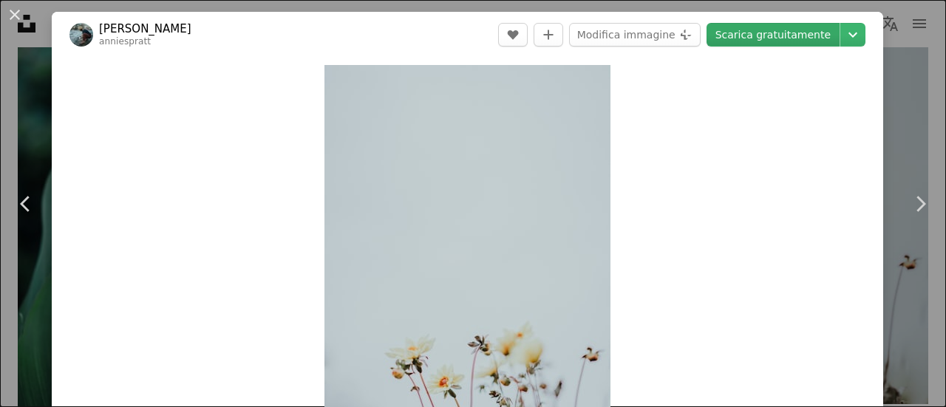
click at [746, 33] on link "Scarica gratuitamente" at bounding box center [773, 35] width 133 height 24
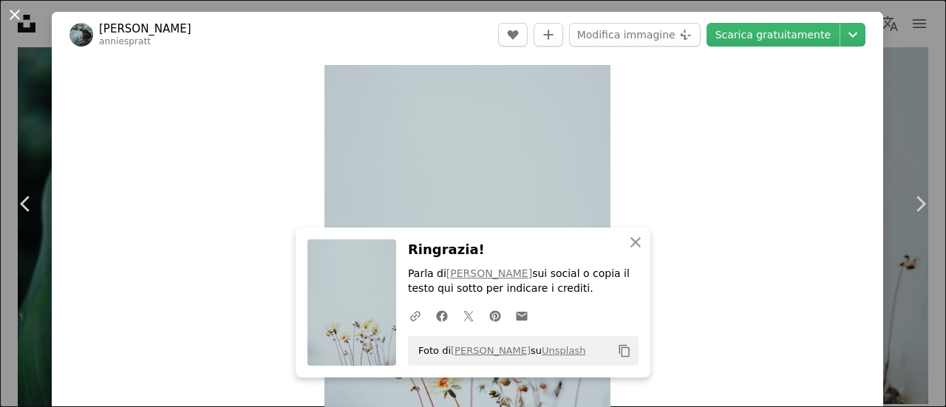
click at [21, 16] on button "An X shape" at bounding box center [15, 15] width 18 height 18
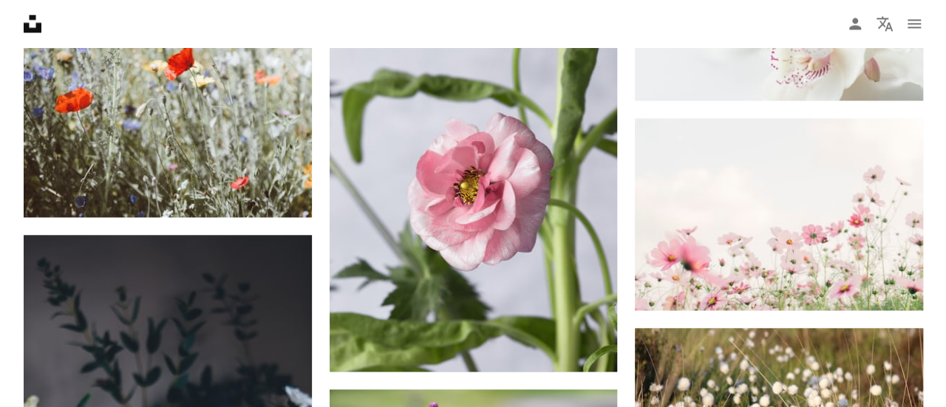
scroll to position [3757, 0]
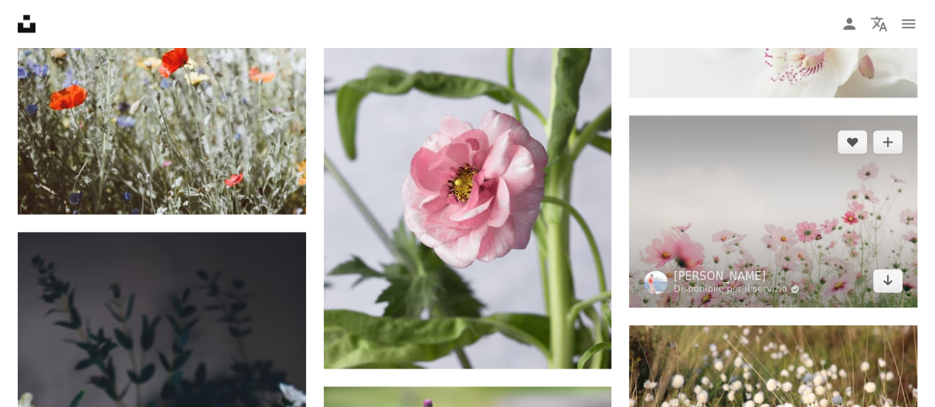
click at [692, 153] on img at bounding box center [773, 211] width 288 height 192
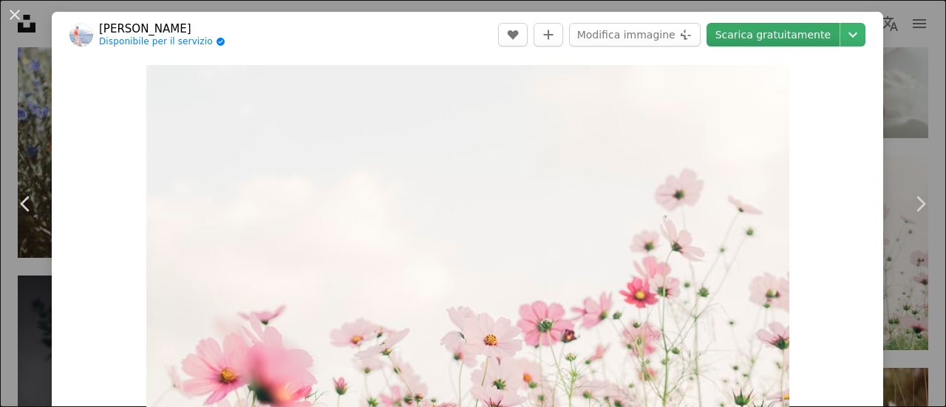
click at [758, 33] on link "Scarica gratuitamente" at bounding box center [773, 35] width 133 height 24
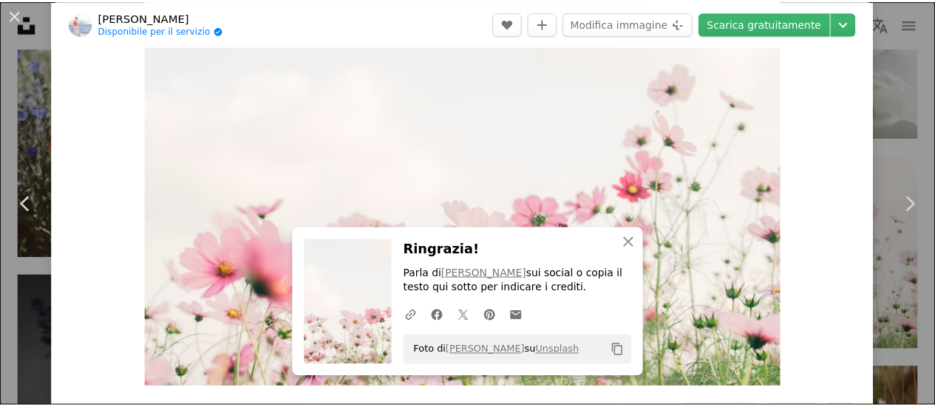
scroll to position [106, 0]
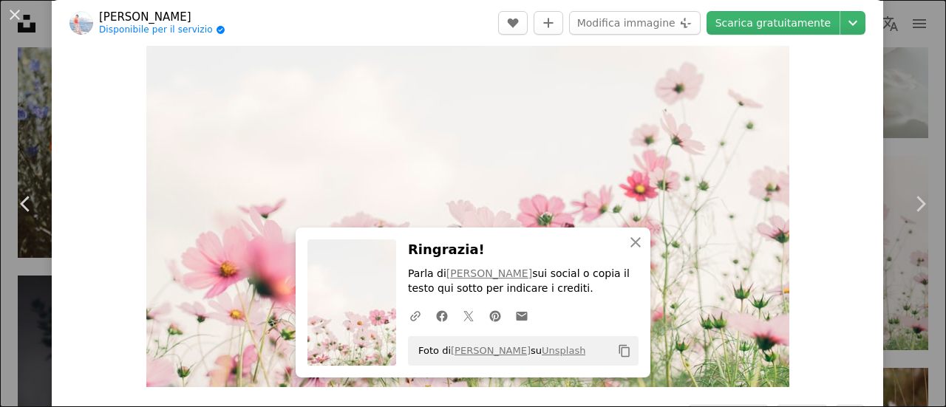
click at [22, 81] on div "An X shape Chevron left Chevron right An X shape Chiudi Ringrazia! Parla di [PE…" at bounding box center [473, 203] width 946 height 407
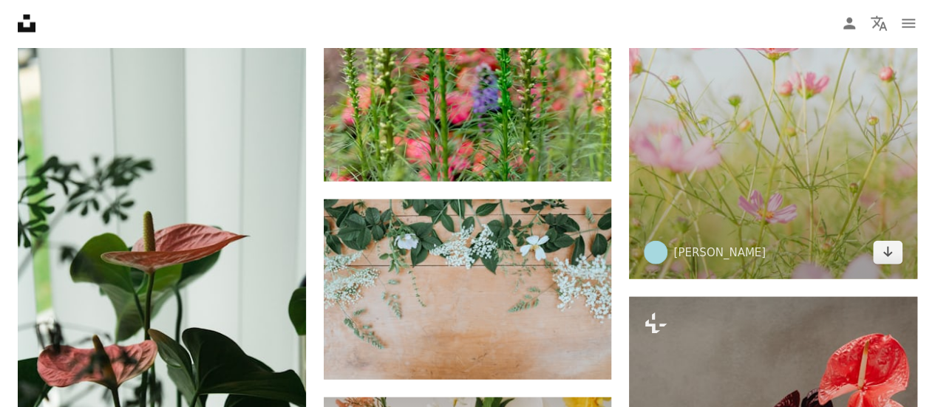
scroll to position [4432, 0]
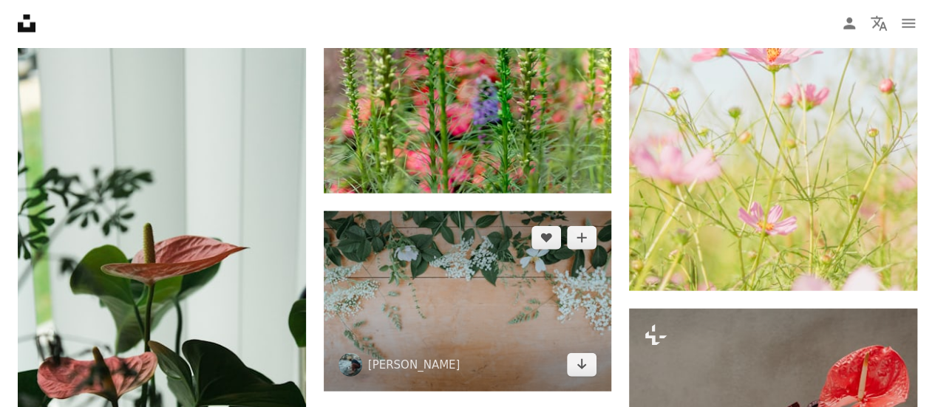
click at [497, 325] on img at bounding box center [468, 301] width 288 height 181
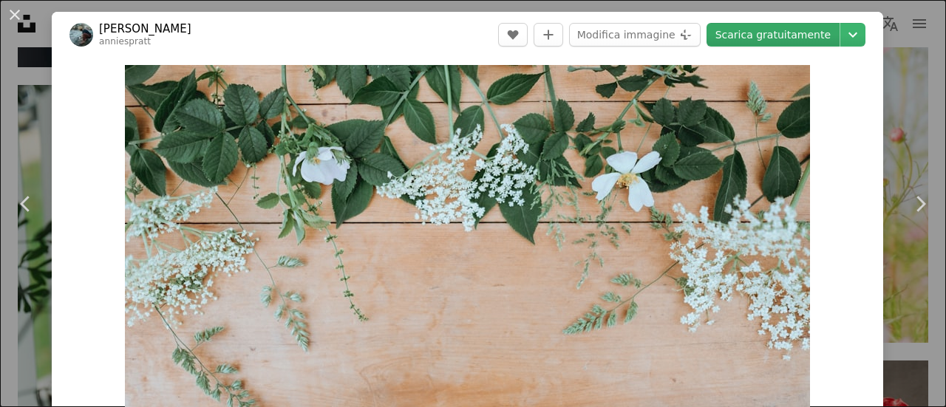
click at [750, 25] on link "Scarica gratuitamente" at bounding box center [773, 35] width 133 height 24
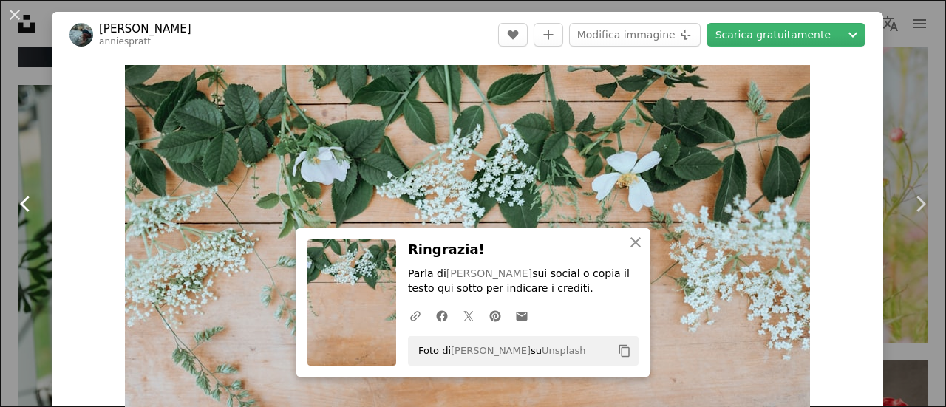
click at [35, 156] on link "Chevron left" at bounding box center [26, 204] width 52 height 142
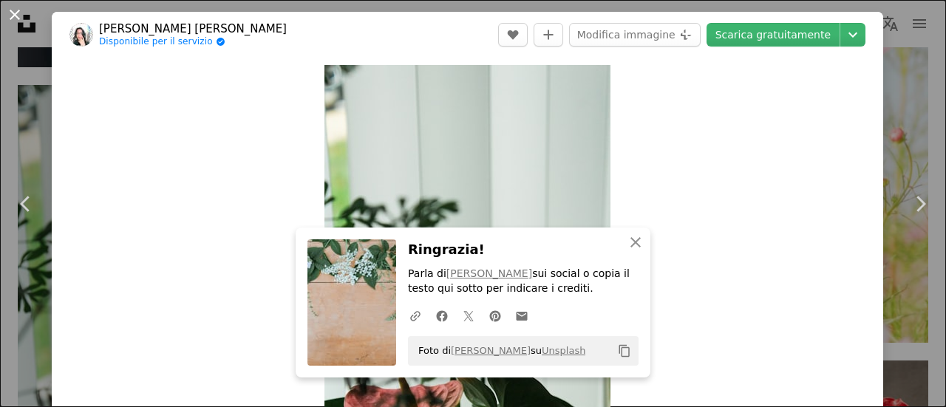
click at [8, 14] on button "An X shape" at bounding box center [15, 15] width 18 height 18
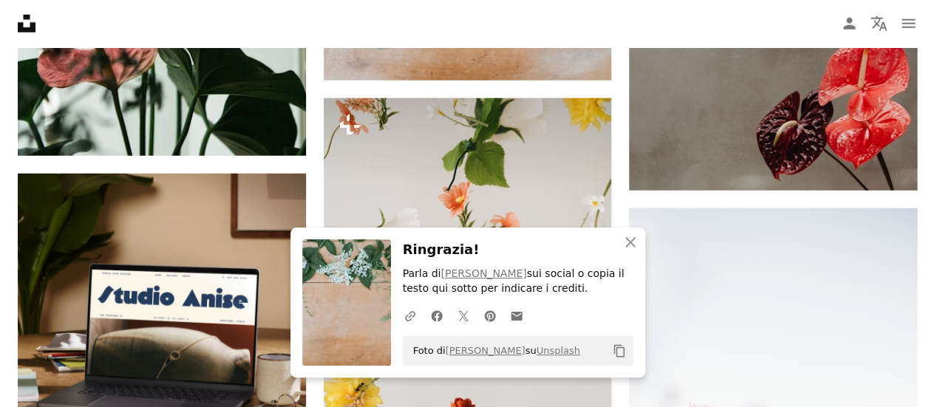
scroll to position [4744, 0]
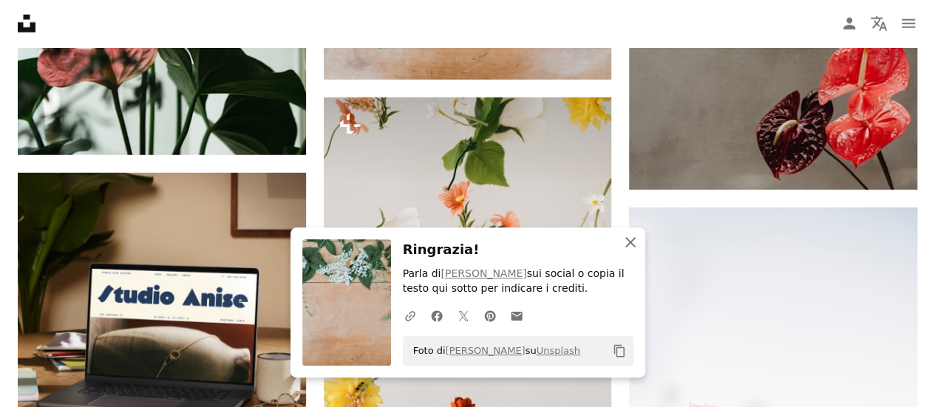
click at [634, 240] on icon "button" at bounding box center [630, 242] width 10 height 10
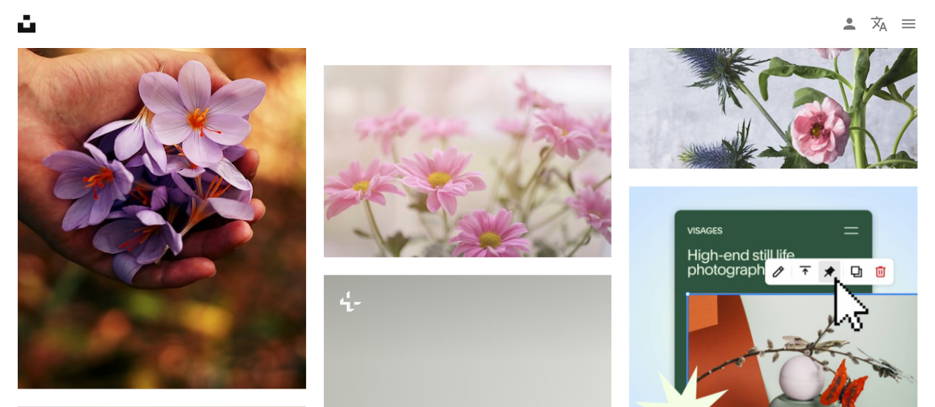
scroll to position [6309, 0]
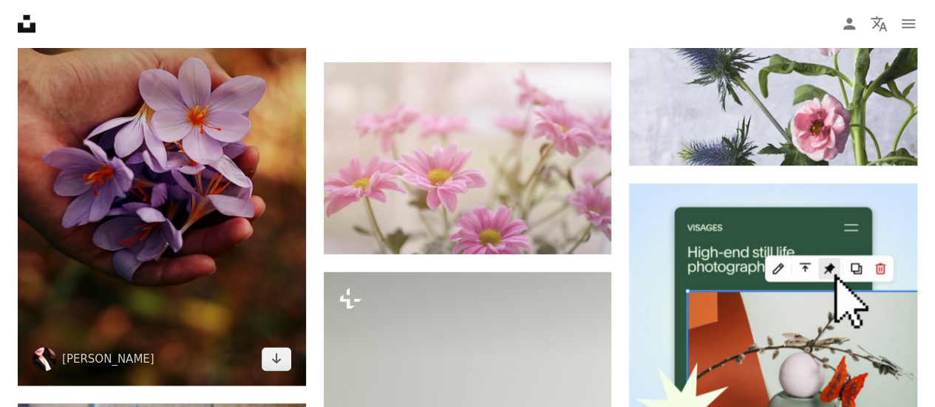
click at [154, 178] on img at bounding box center [162, 169] width 288 height 432
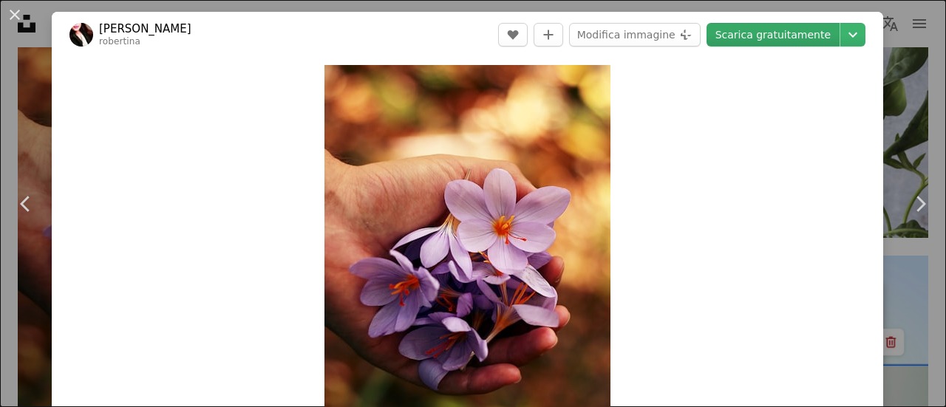
click at [770, 28] on link "Scarica gratuitamente" at bounding box center [773, 35] width 133 height 24
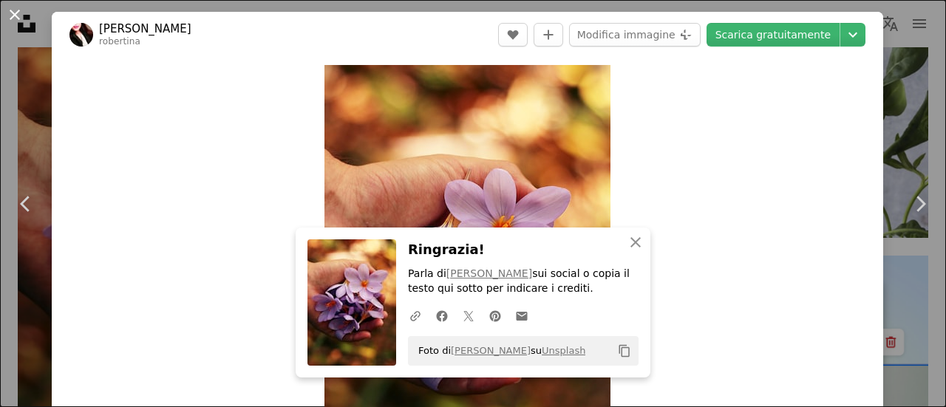
click at [14, 24] on button "An X shape" at bounding box center [15, 15] width 18 height 18
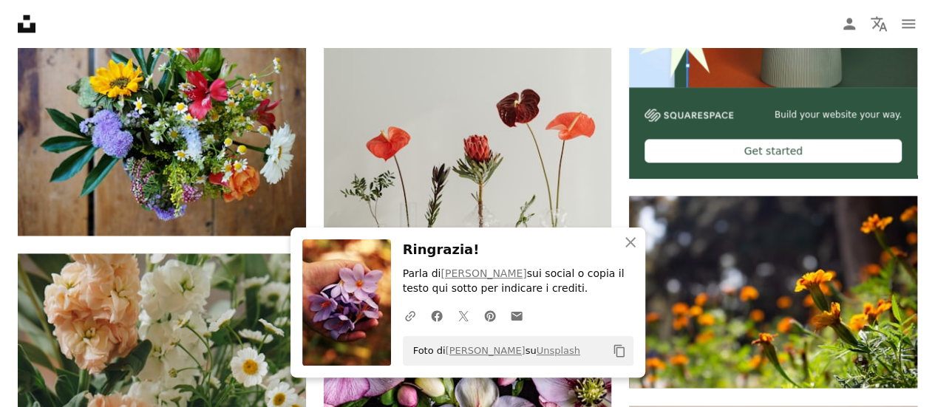
scroll to position [6696, 0]
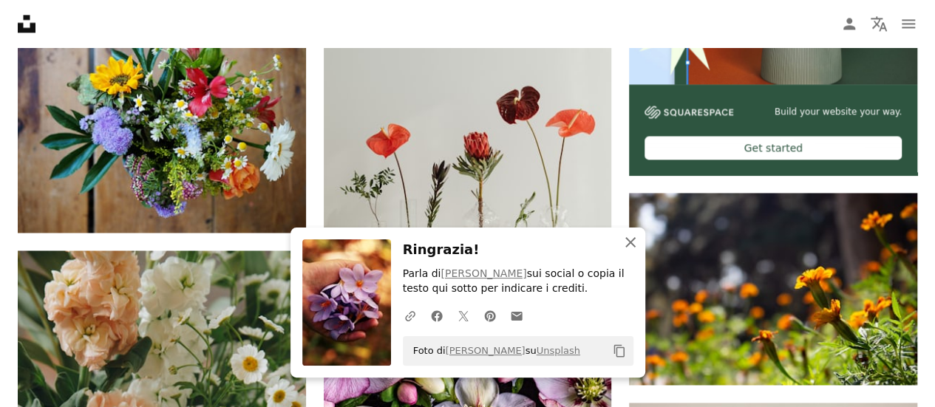
click at [637, 248] on icon "An X shape" at bounding box center [631, 243] width 18 height 18
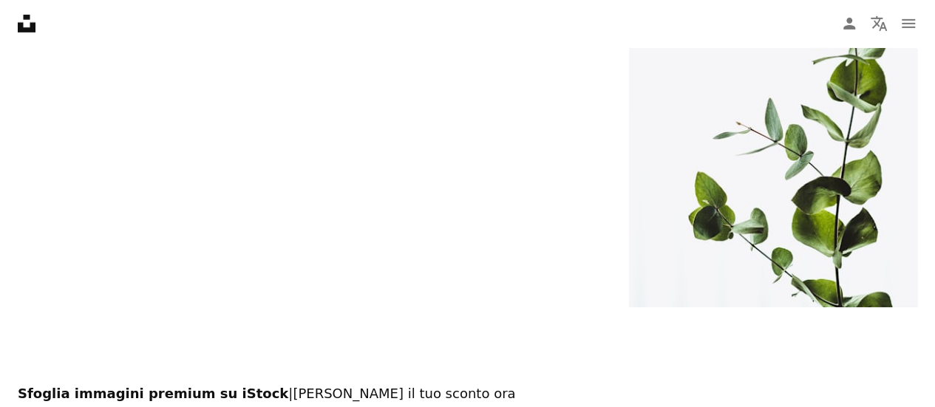
scroll to position [7962, 0]
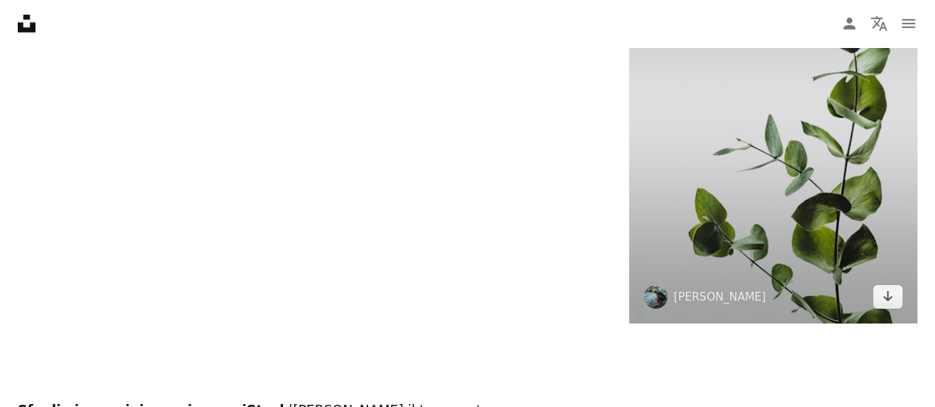
click at [792, 188] on img at bounding box center [773, 107] width 288 height 432
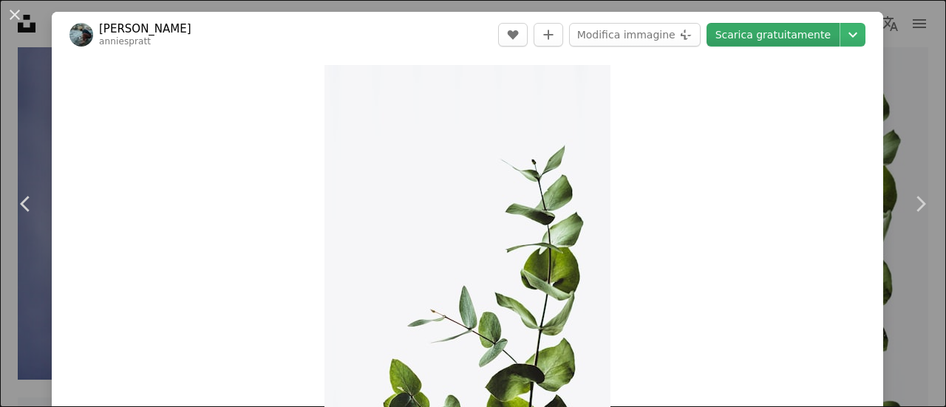
click at [764, 25] on link "Scarica gratuitamente" at bounding box center [773, 35] width 133 height 24
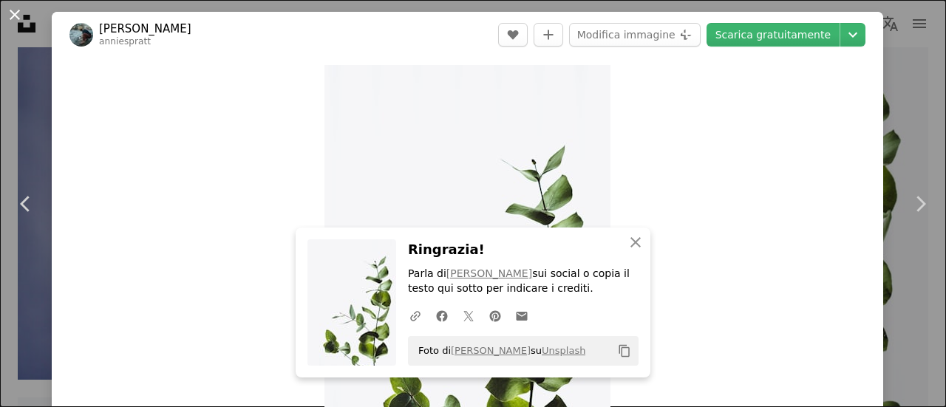
click at [8, 10] on button "An X shape" at bounding box center [15, 15] width 18 height 18
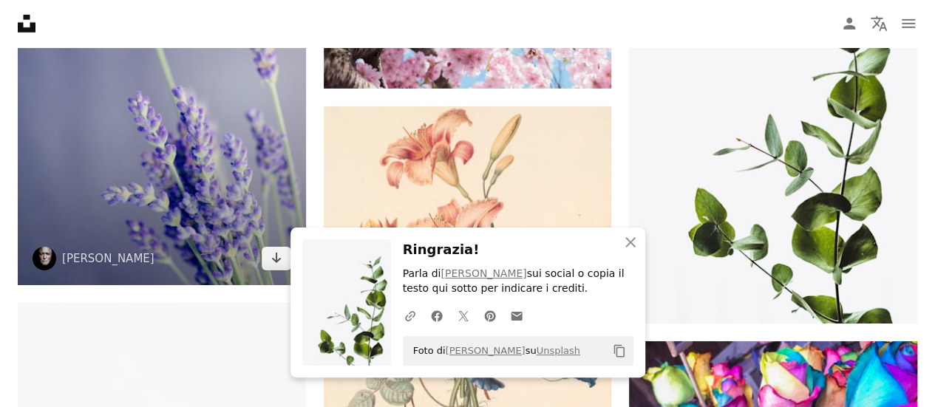
click at [251, 138] on img at bounding box center [162, 69] width 288 height 432
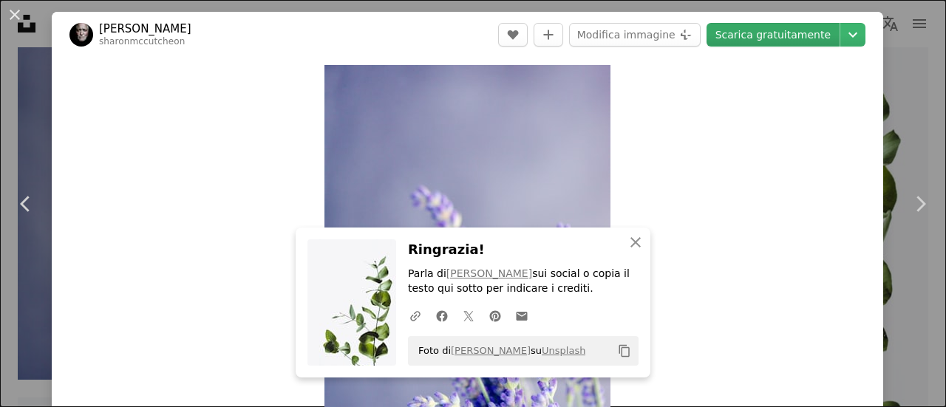
click at [747, 39] on link "Scarica gratuitamente" at bounding box center [773, 35] width 133 height 24
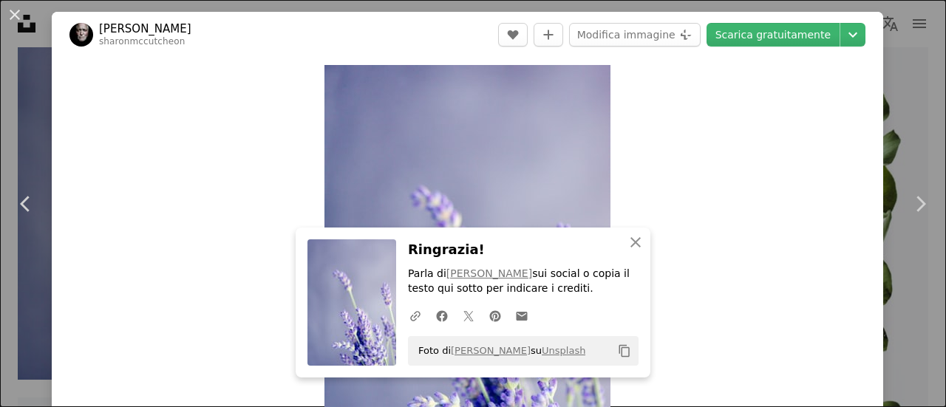
click at [14, 48] on div "An X shape Chevron left Chevron right An X shape Chiudi Ringrazia! Parla di [PE…" at bounding box center [473, 203] width 946 height 407
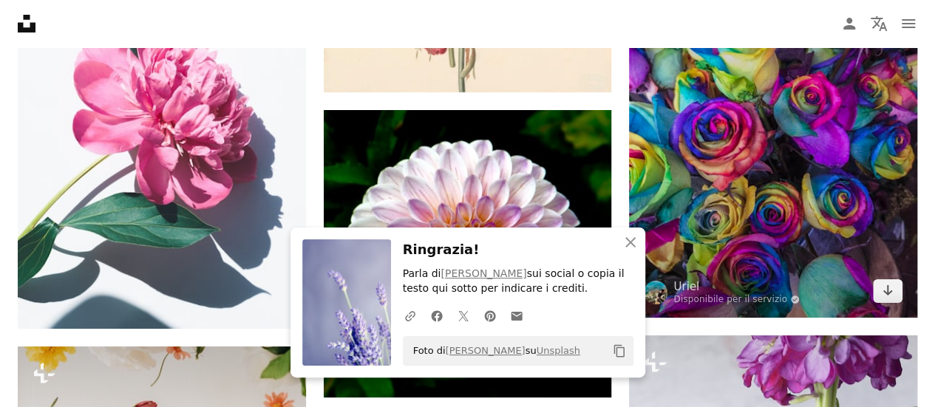
scroll to position [8463, 0]
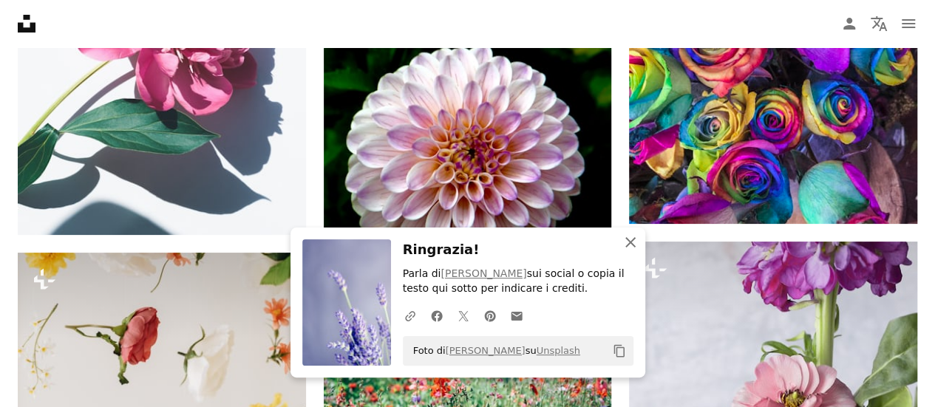
click at [632, 244] on icon "An X shape" at bounding box center [631, 243] width 18 height 18
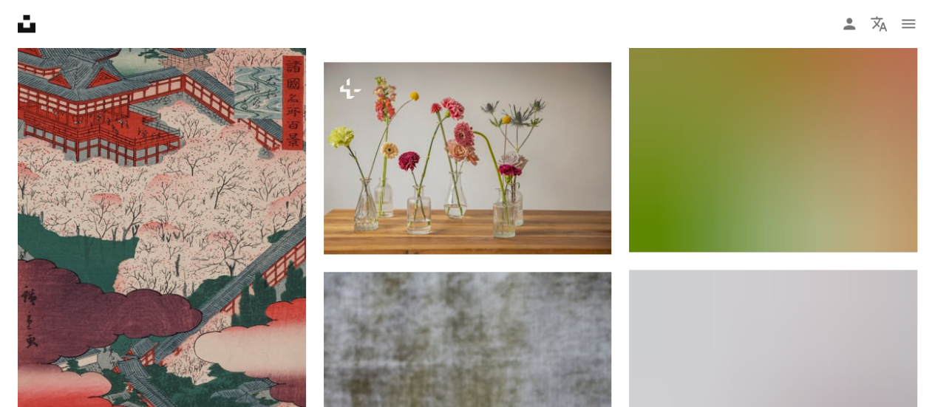
scroll to position [9335, 0]
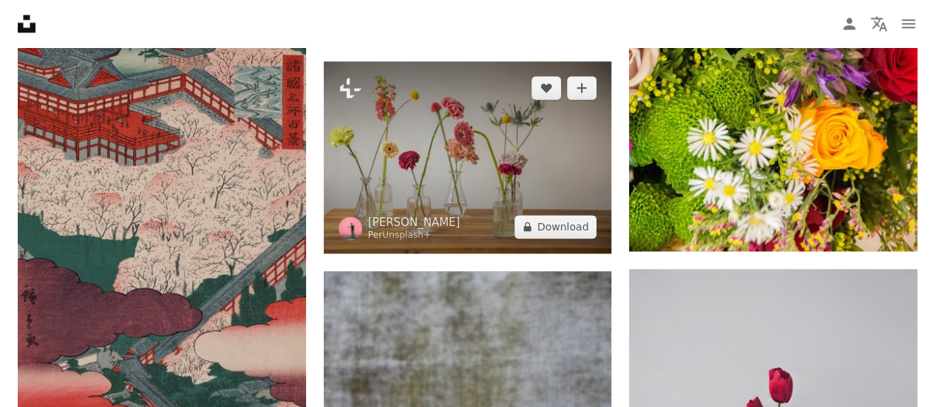
click at [501, 137] on img at bounding box center [468, 157] width 288 height 192
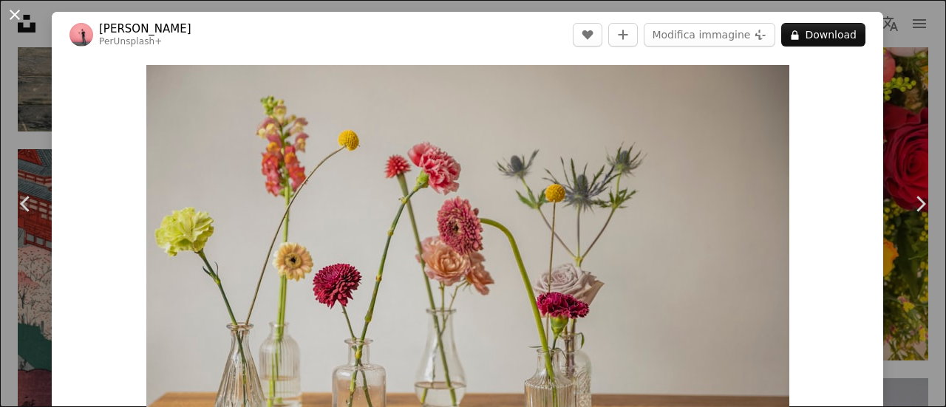
click at [13, 19] on button "An X shape" at bounding box center [15, 15] width 18 height 18
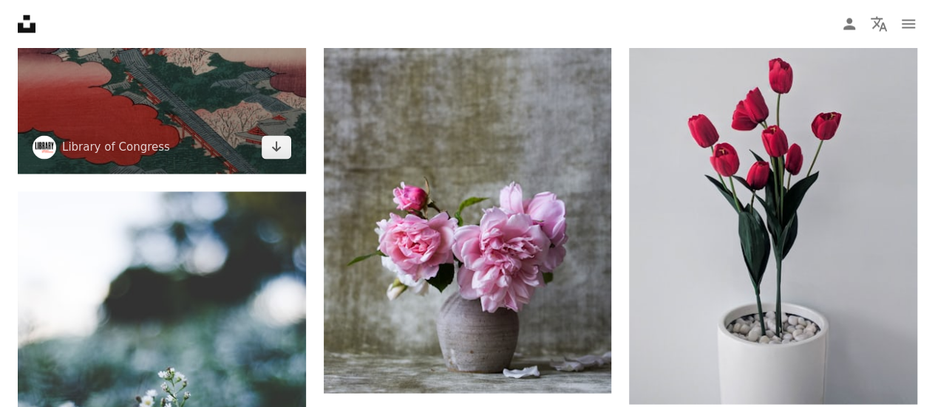
scroll to position [9644, 0]
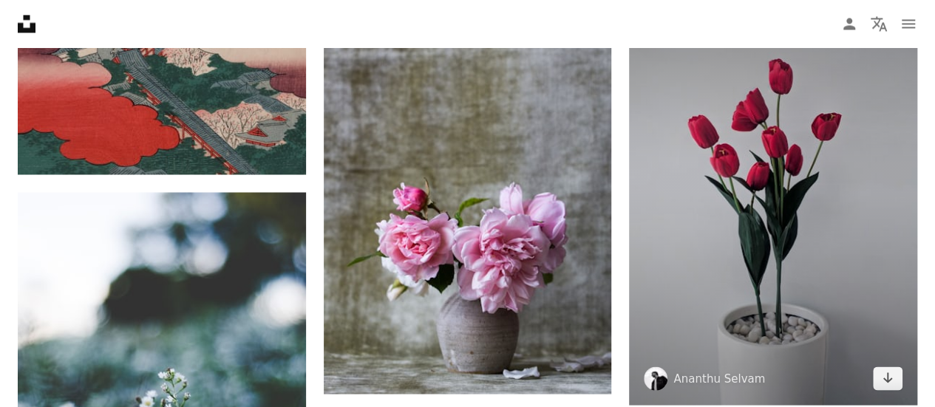
click at [699, 175] on img at bounding box center [773, 182] width 288 height 445
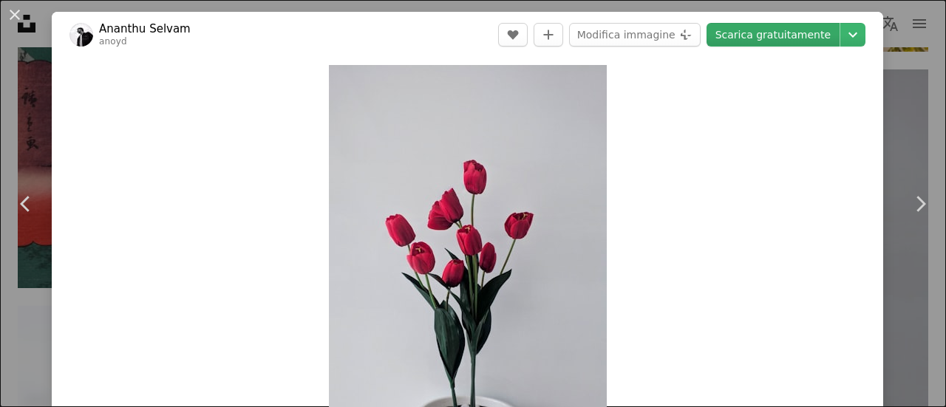
click at [758, 32] on link "Scarica gratuitamente" at bounding box center [773, 35] width 133 height 24
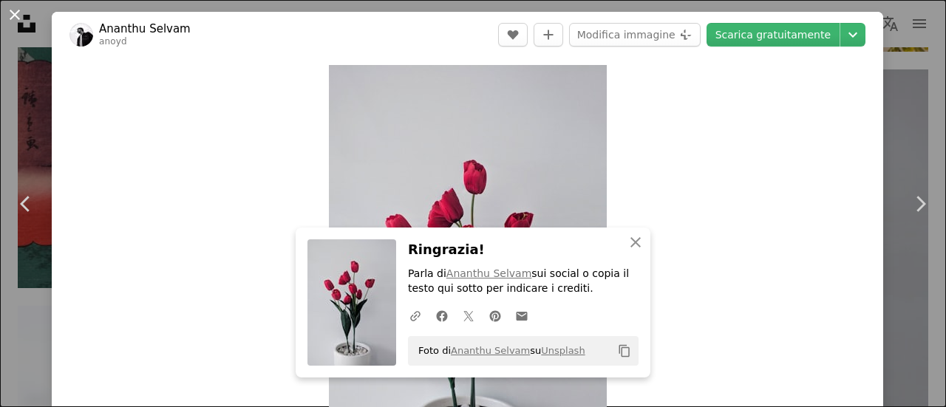
click at [17, 24] on button "An X shape" at bounding box center [15, 15] width 18 height 18
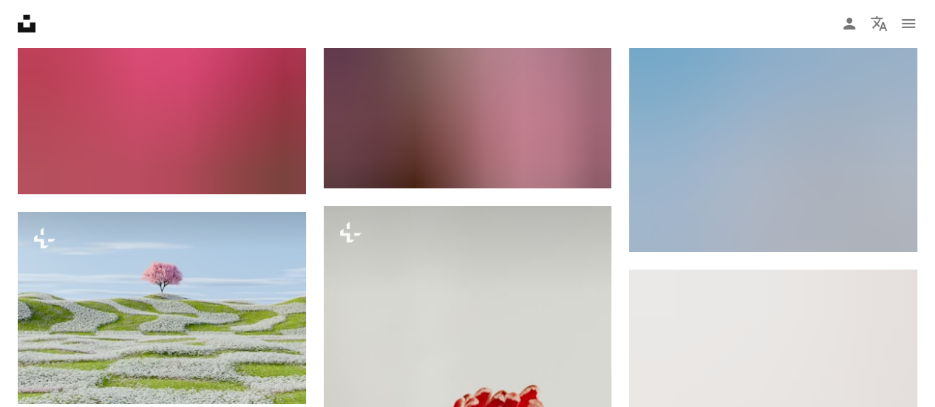
scroll to position [10930, 0]
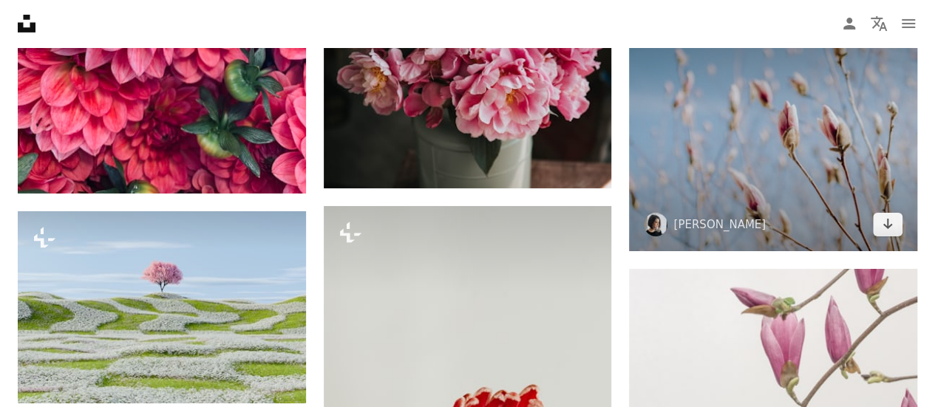
click at [707, 145] on img at bounding box center [773, 128] width 288 height 245
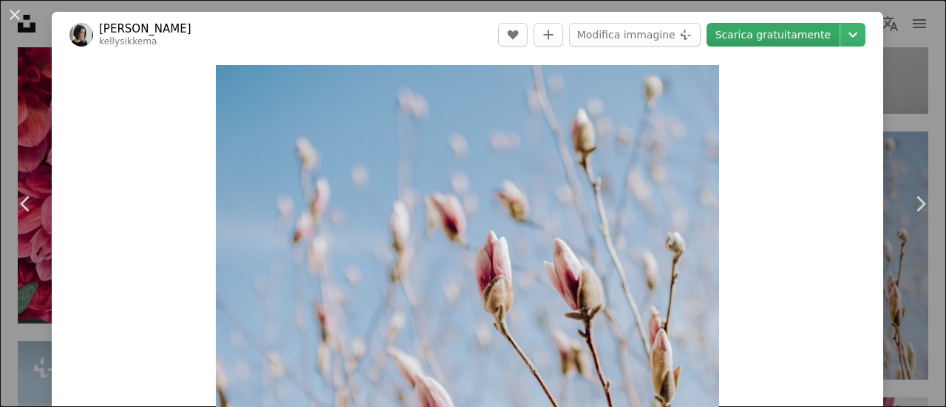
click at [752, 35] on link "Scarica gratuitamente" at bounding box center [773, 35] width 133 height 24
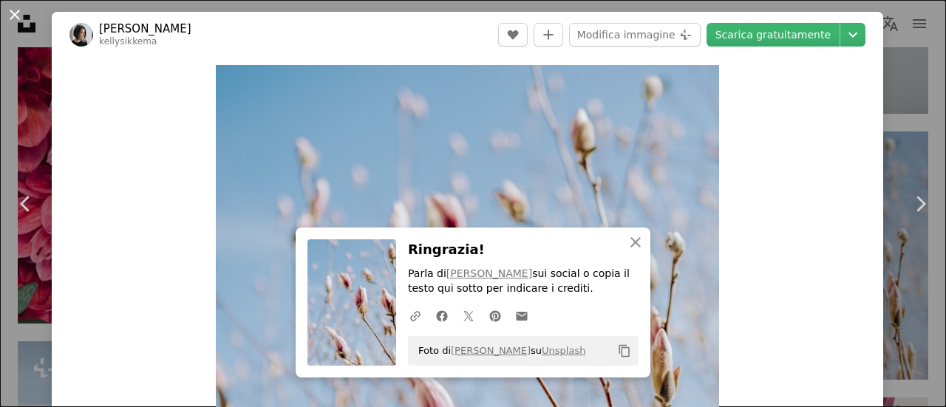
click at [21, 20] on button "An X shape" at bounding box center [15, 15] width 18 height 18
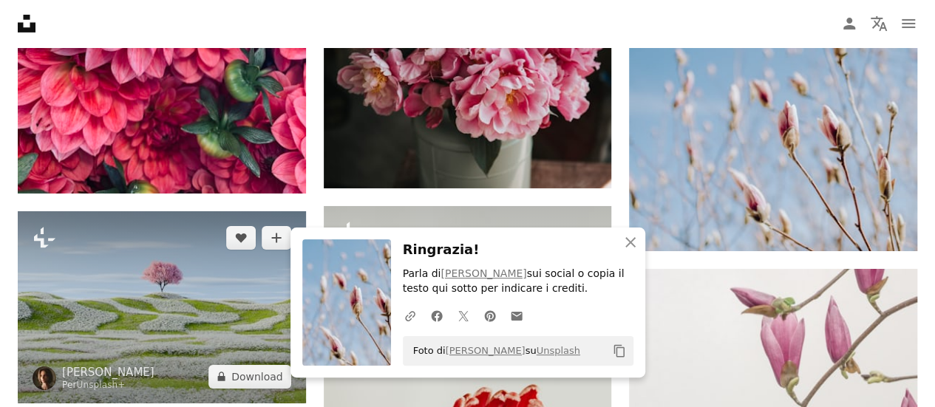
click at [86, 311] on img at bounding box center [162, 307] width 288 height 192
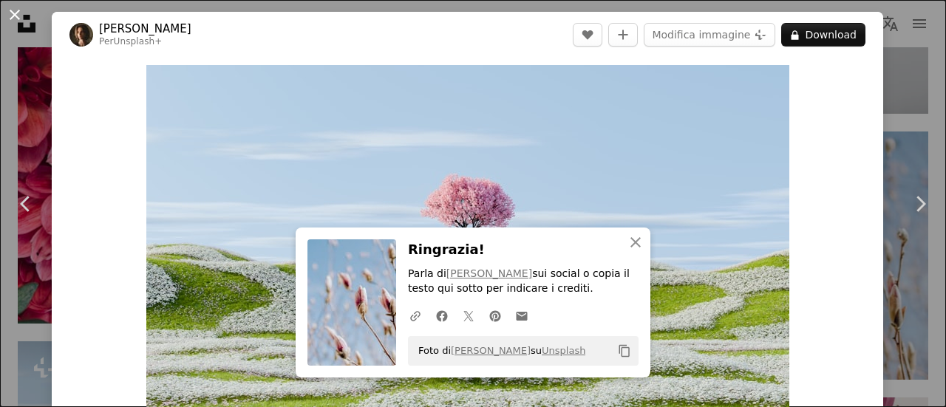
click at [20, 20] on button "An X shape" at bounding box center [15, 15] width 18 height 18
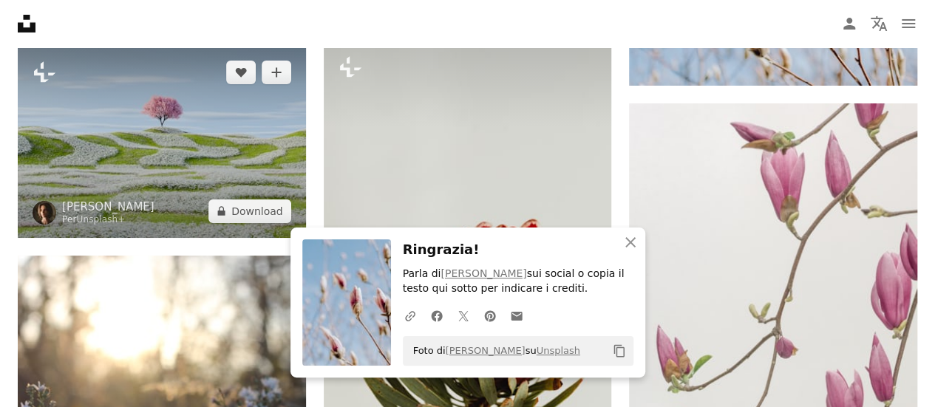
scroll to position [11220, 0]
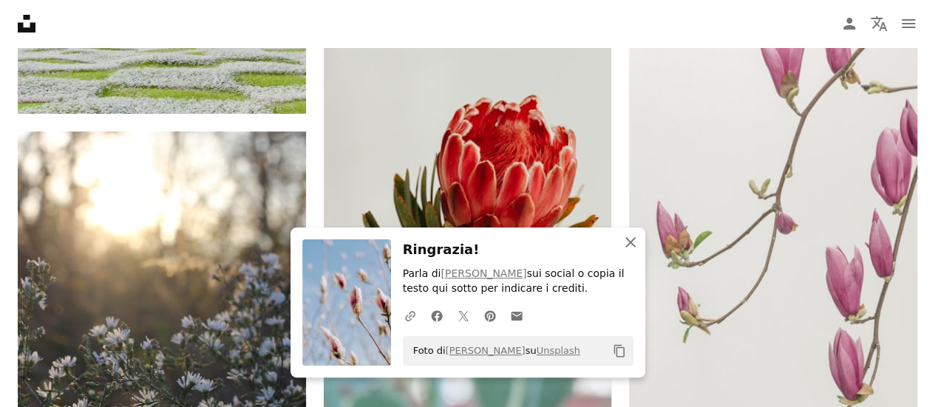
click at [627, 235] on icon "An X shape" at bounding box center [631, 243] width 18 height 18
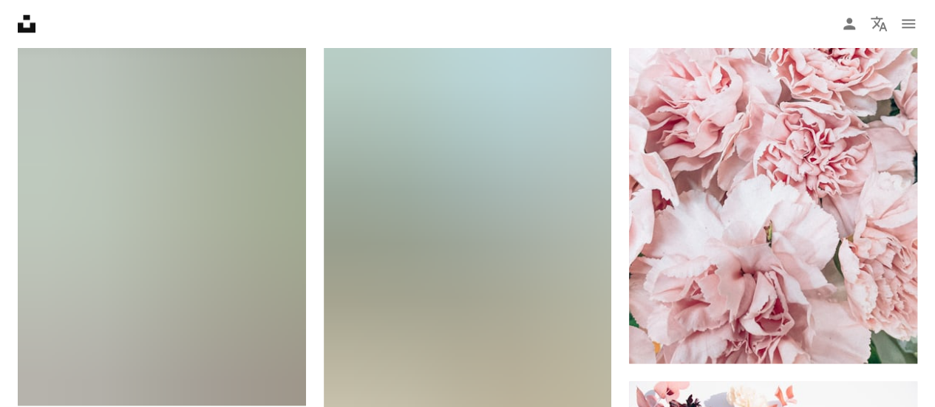
scroll to position [12037, 0]
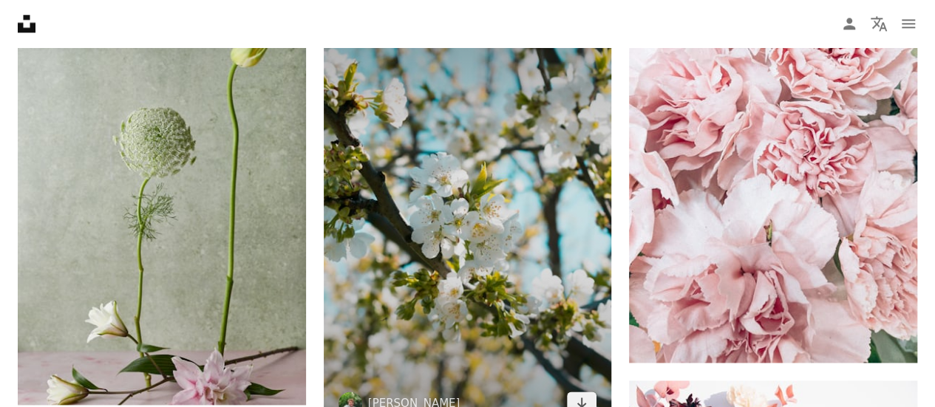
click at [476, 189] on img at bounding box center [468, 215] width 288 height 432
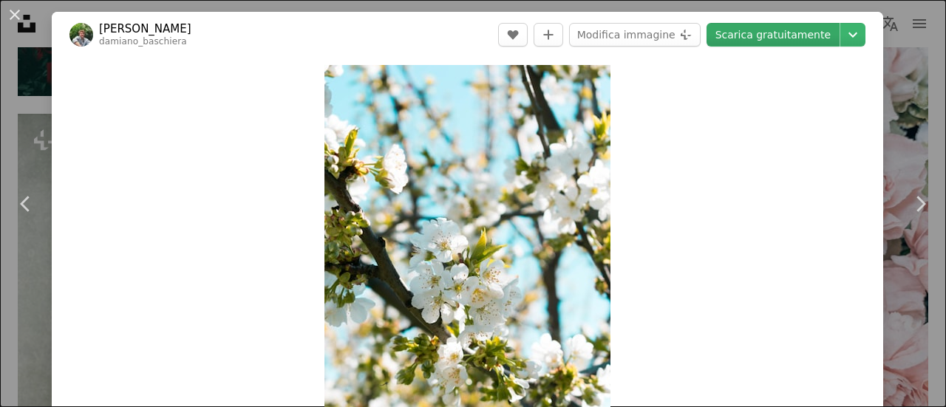
click at [784, 38] on link "Scarica gratuitamente" at bounding box center [773, 35] width 133 height 24
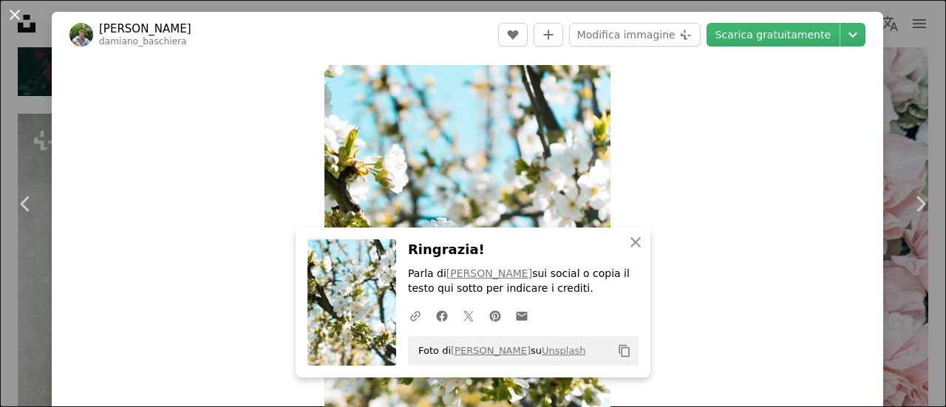
click at [16, 21] on button "An X shape" at bounding box center [15, 15] width 18 height 18
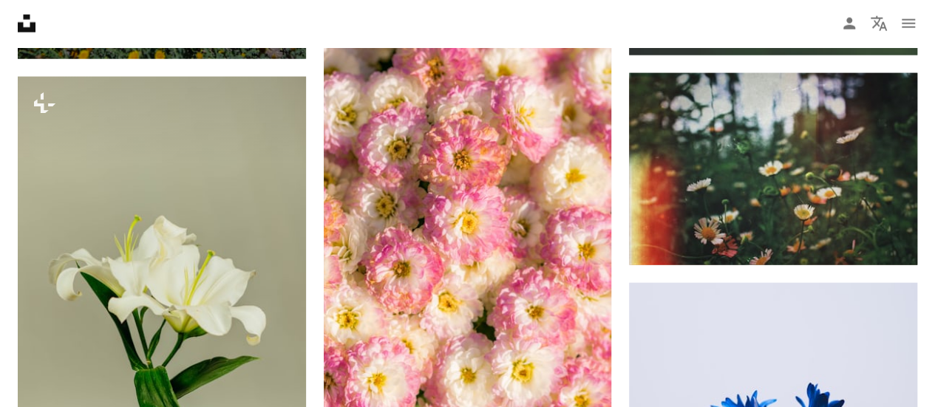
scroll to position [1280, 0]
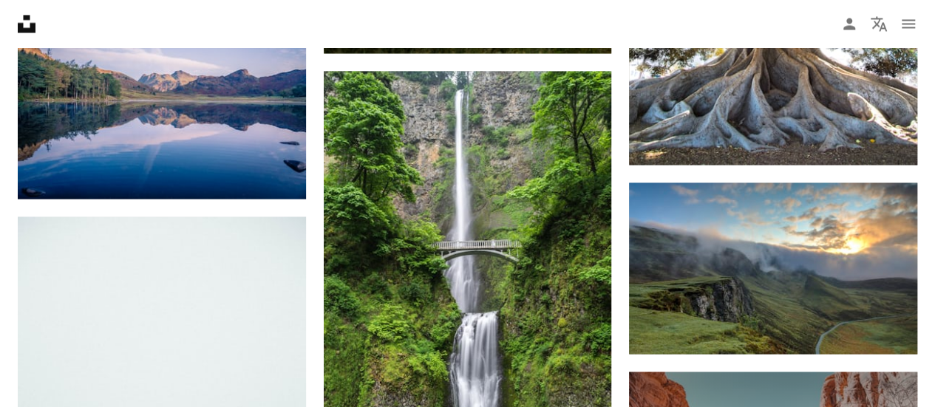
scroll to position [75, 0]
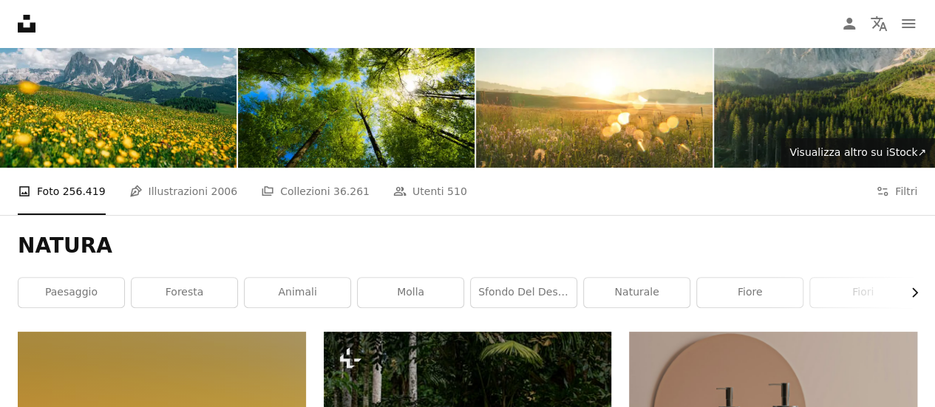
click at [904, 290] on button "Chevron right" at bounding box center [909, 293] width 16 height 30
click at [21, 288] on icon "button" at bounding box center [20, 293] width 6 height 10
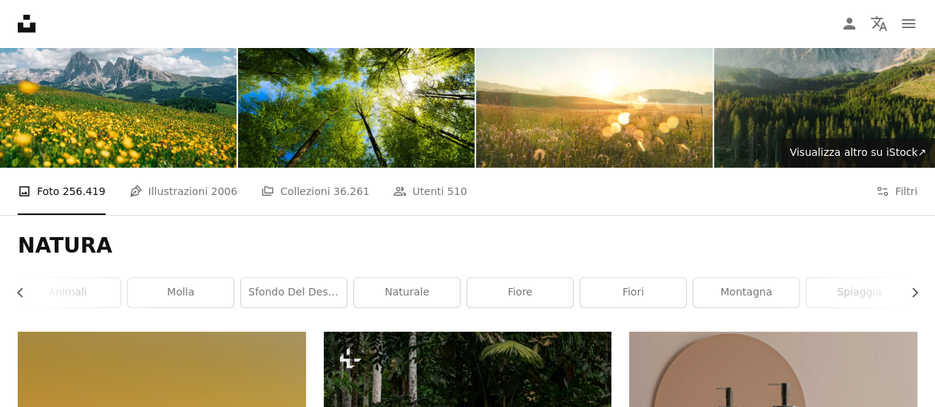
scroll to position [0, 0]
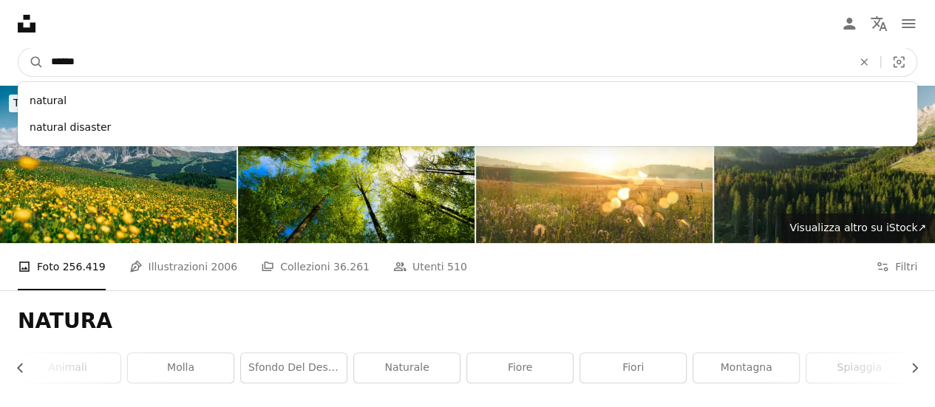
drag, startPoint x: 129, startPoint y: 61, endPoint x: 0, endPoint y: 27, distance: 133.0
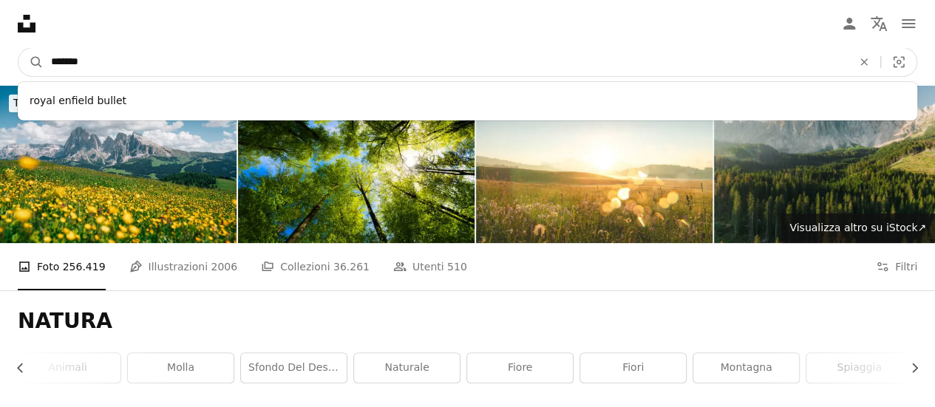
type input "********"
click button "A magnifying glass" at bounding box center [30, 62] width 25 height 28
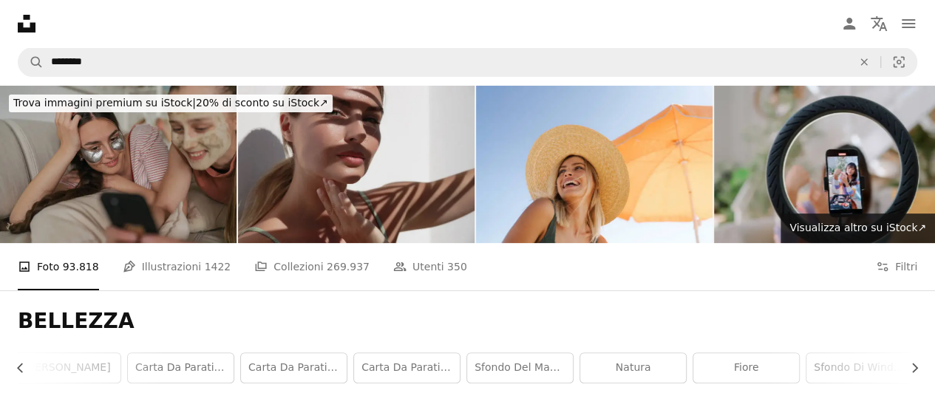
click at [349, 123] on img at bounding box center [356, 164] width 237 height 157
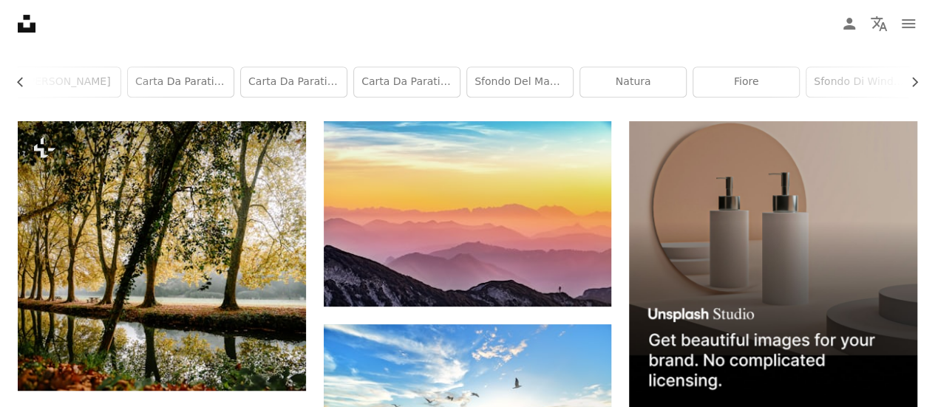
scroll to position [316, 0]
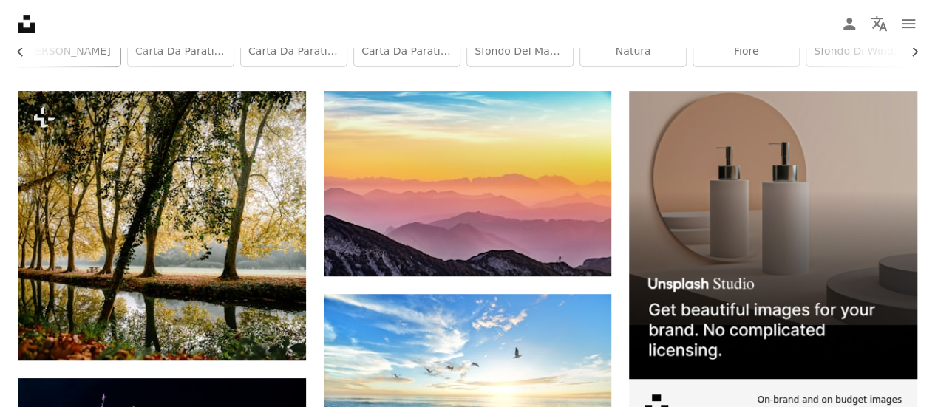
click at [67, 54] on link "[PERSON_NAME]" at bounding box center [68, 52] width 106 height 30
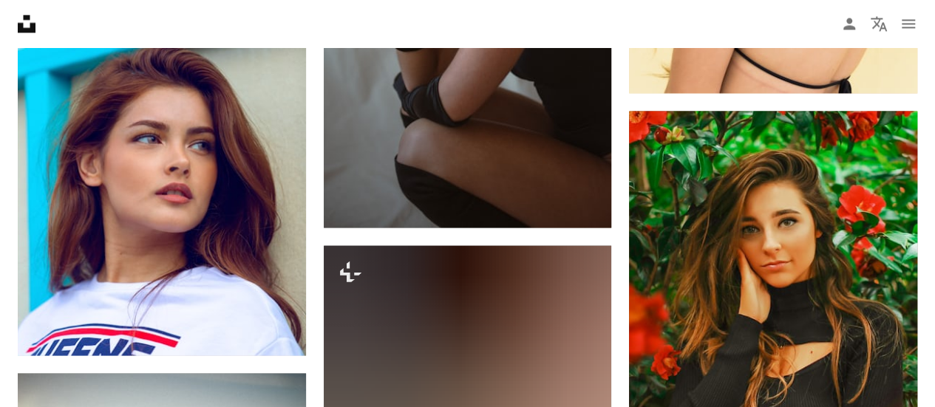
scroll to position [1144, 0]
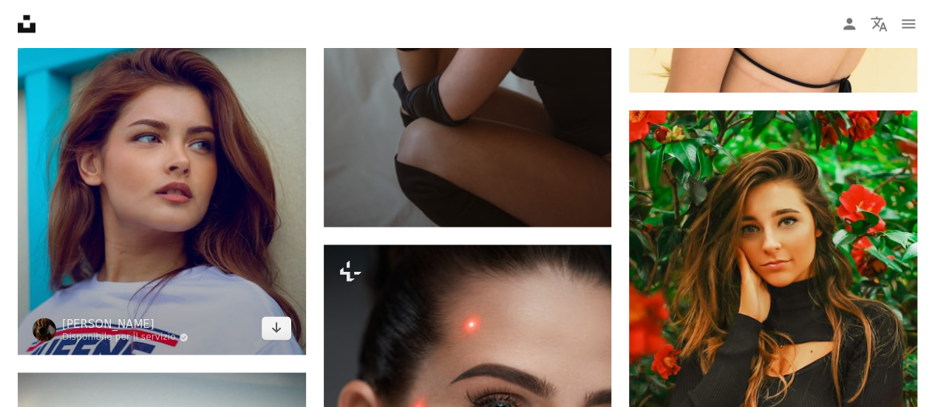
click at [191, 253] on img at bounding box center [162, 139] width 288 height 432
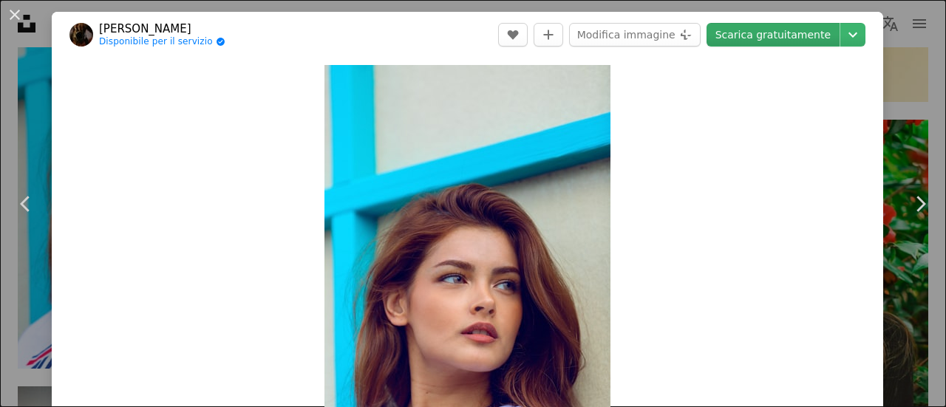
click at [750, 38] on link "Scarica gratuitamente" at bounding box center [773, 35] width 133 height 24
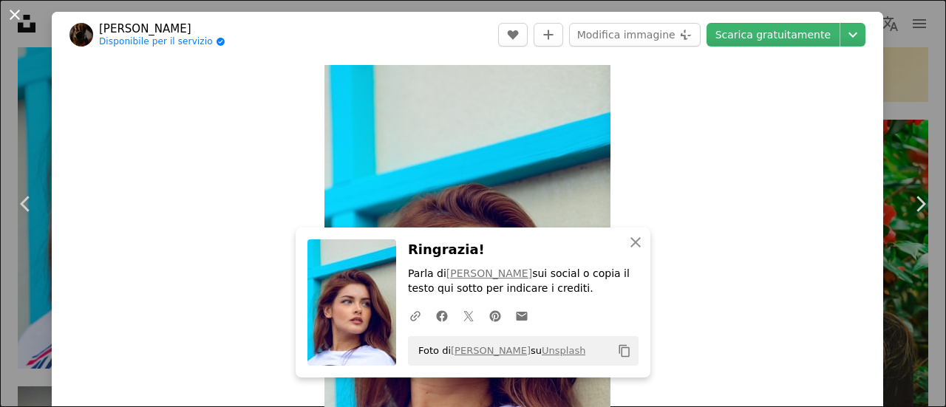
click at [8, 13] on button "An X shape" at bounding box center [15, 15] width 18 height 18
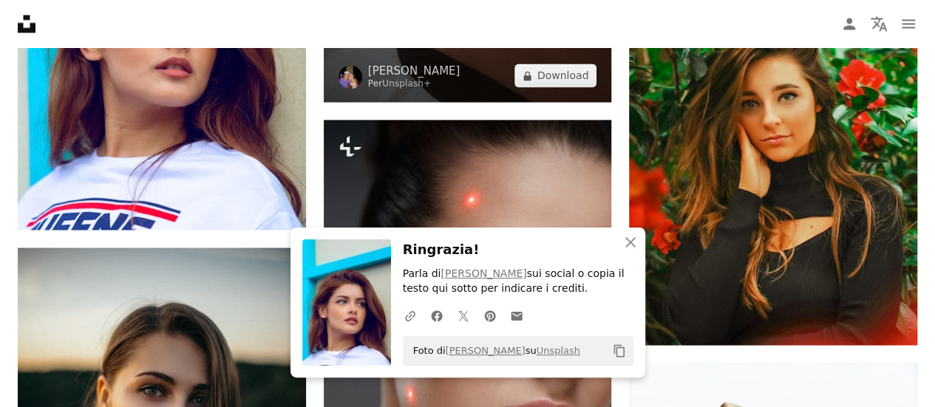
scroll to position [1269, 0]
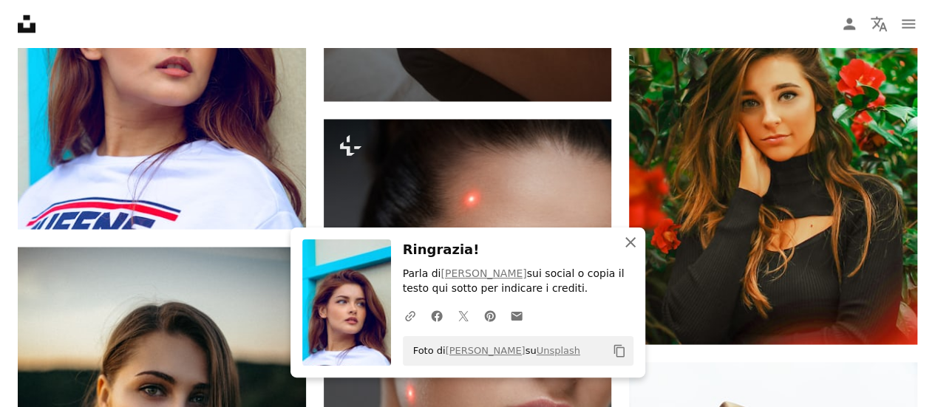
click at [631, 240] on icon "An X shape" at bounding box center [631, 243] width 18 height 18
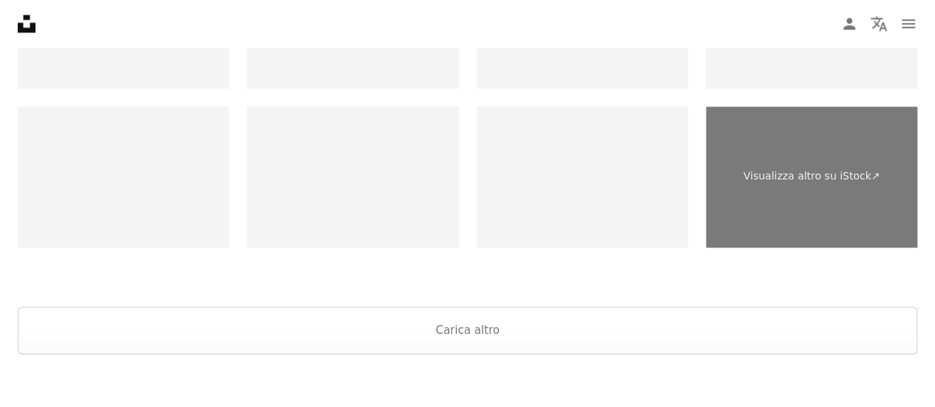
scroll to position [3812, 0]
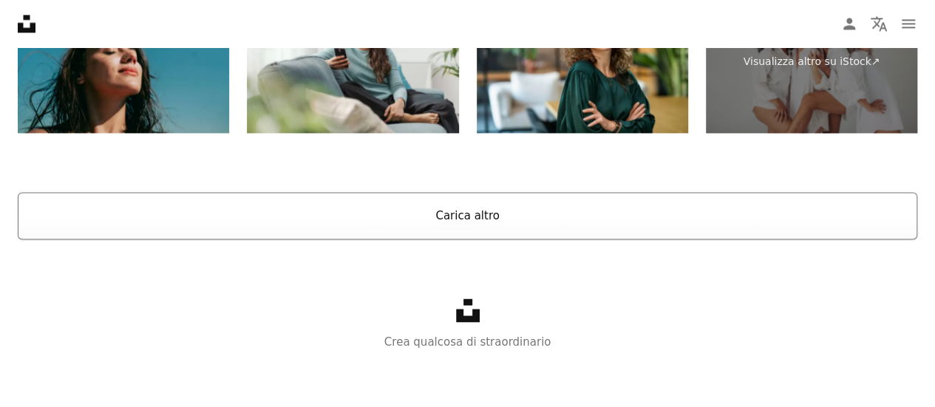
click at [392, 223] on button "Carica altro" at bounding box center [468, 215] width 900 height 47
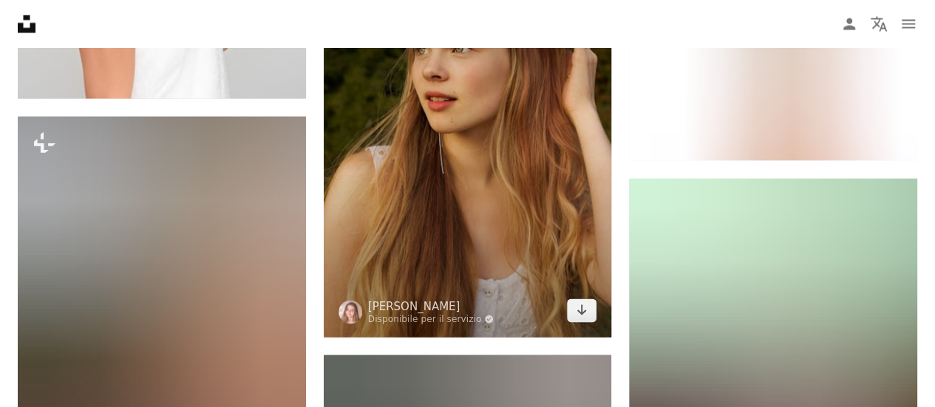
scroll to position [4041, 0]
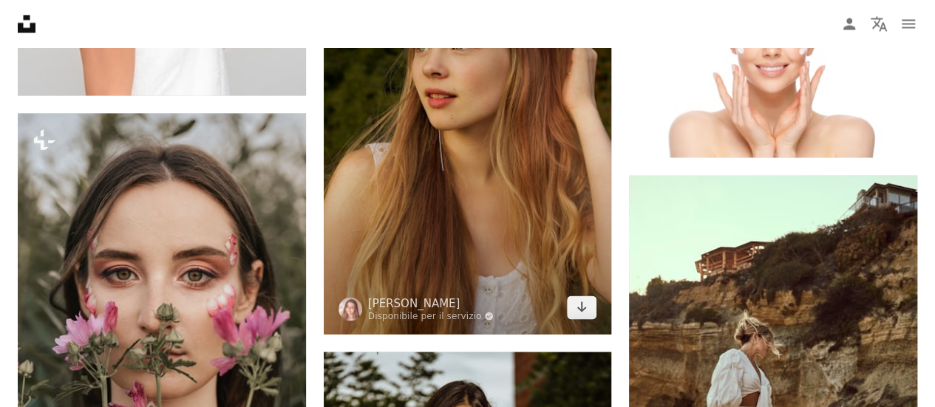
click at [463, 166] on img at bounding box center [468, 118] width 288 height 432
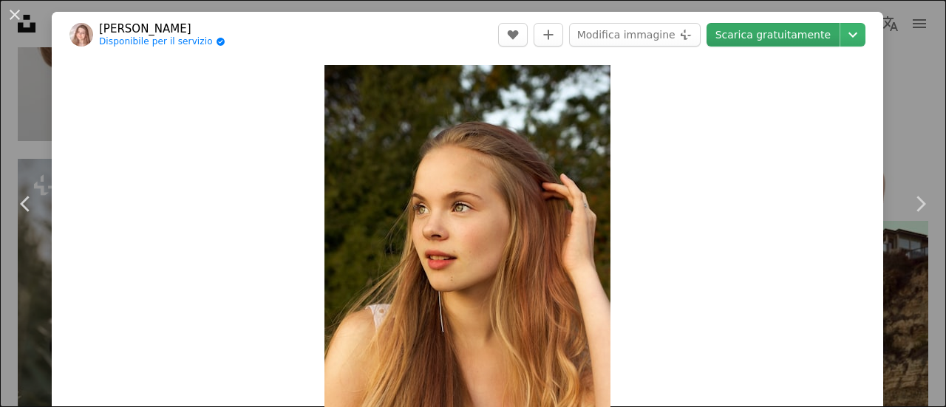
click at [770, 33] on link "Scarica gratuitamente" at bounding box center [773, 35] width 133 height 24
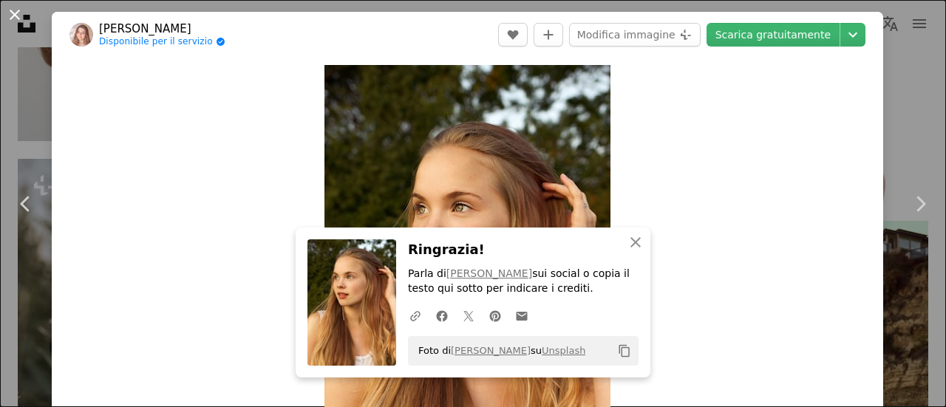
click at [23, 24] on button "An X shape" at bounding box center [15, 15] width 18 height 18
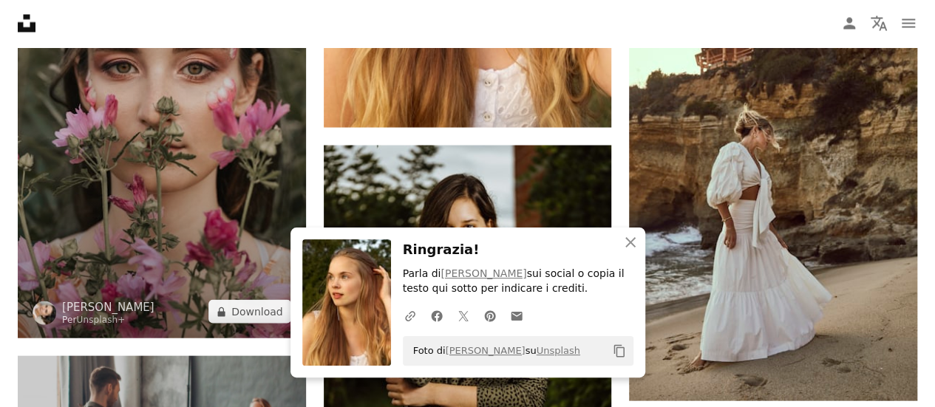
scroll to position [4248, 0]
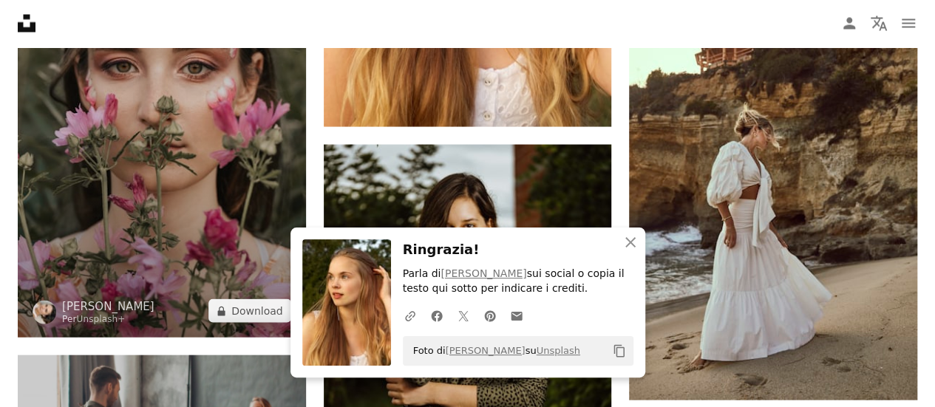
click at [217, 186] on img at bounding box center [162, 122] width 288 height 432
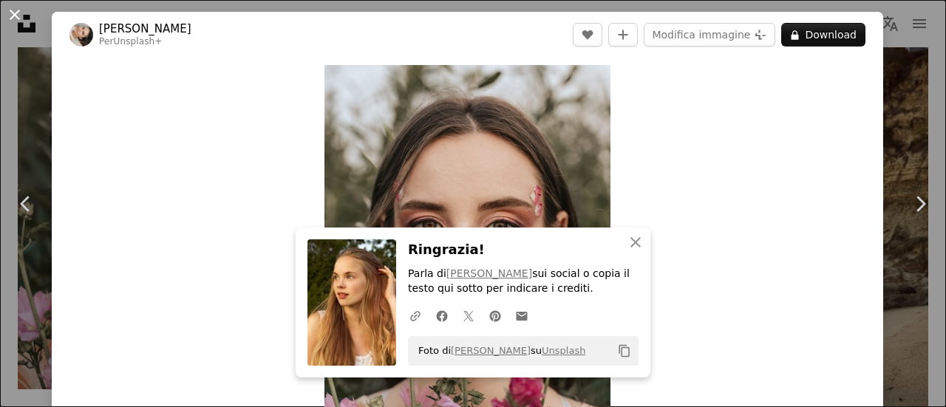
click at [16, 24] on button "An X shape" at bounding box center [15, 15] width 18 height 18
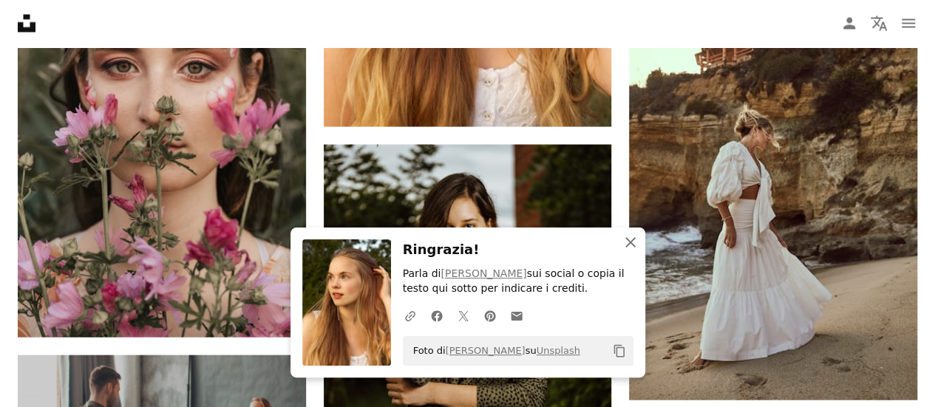
click at [636, 243] on icon "An X shape" at bounding box center [631, 243] width 18 height 18
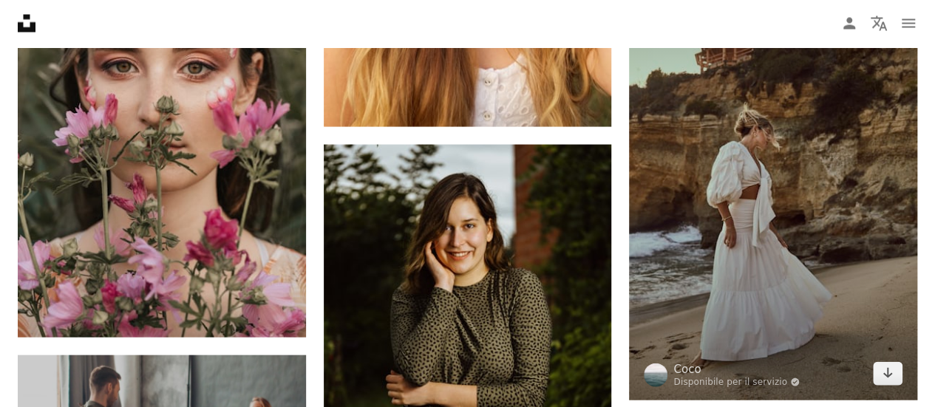
click at [792, 206] on img at bounding box center [773, 184] width 288 height 432
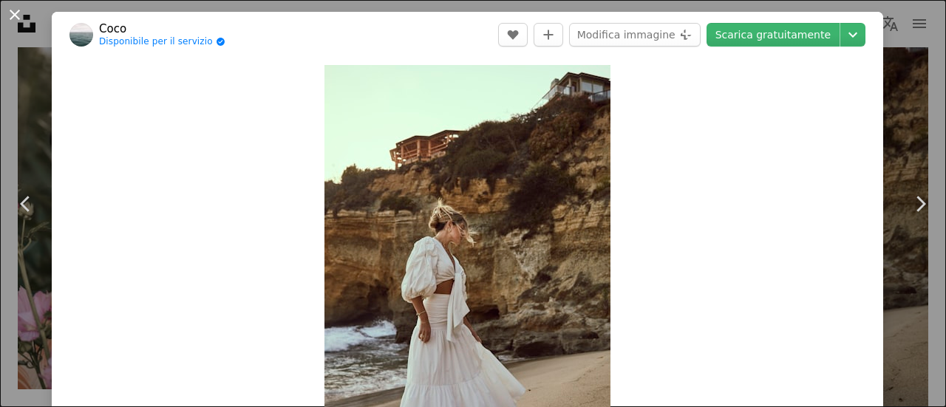
click at [16, 10] on button "An X shape" at bounding box center [15, 15] width 18 height 18
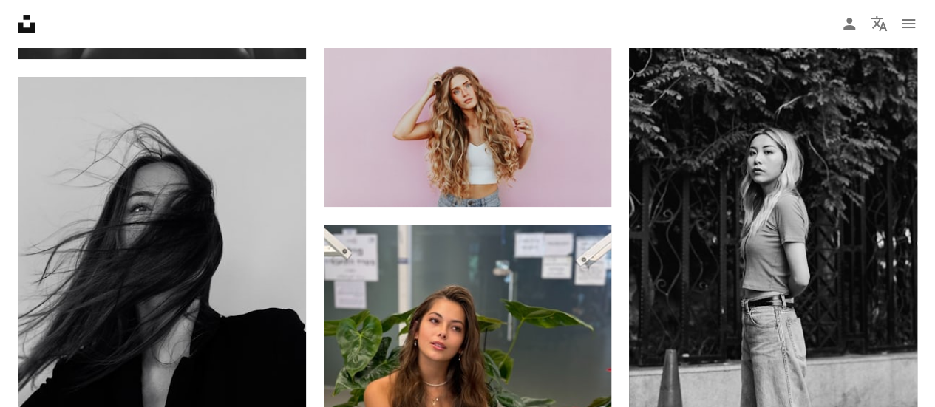
scroll to position [5729, 0]
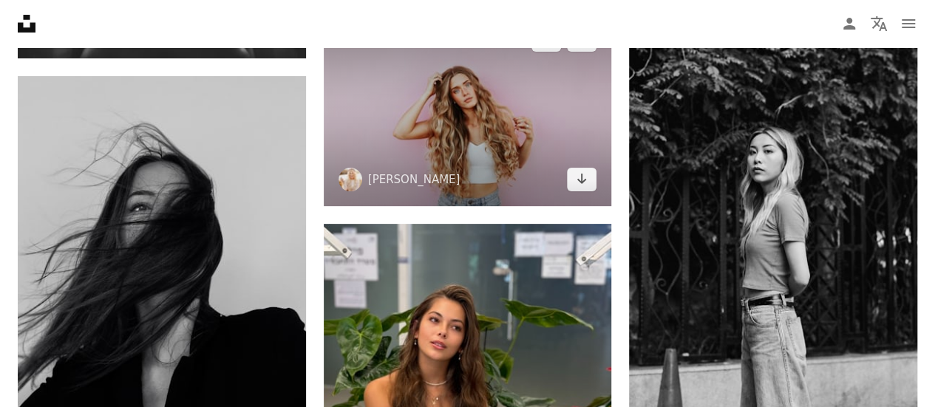
click at [395, 131] on img at bounding box center [468, 109] width 288 height 192
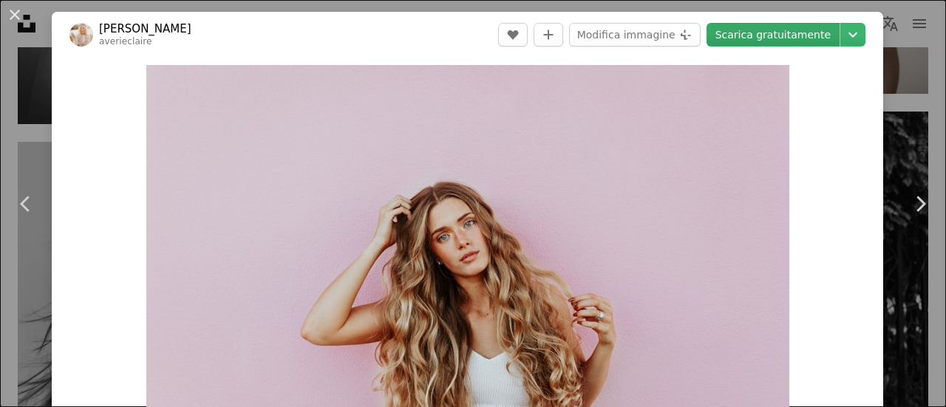
click at [781, 33] on link "Scarica gratuitamente" at bounding box center [773, 35] width 133 height 24
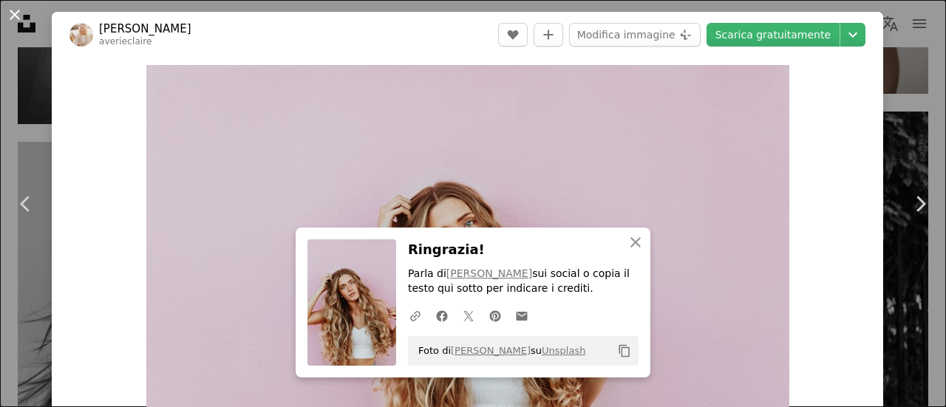
click at [6, 8] on button "An X shape" at bounding box center [15, 15] width 18 height 18
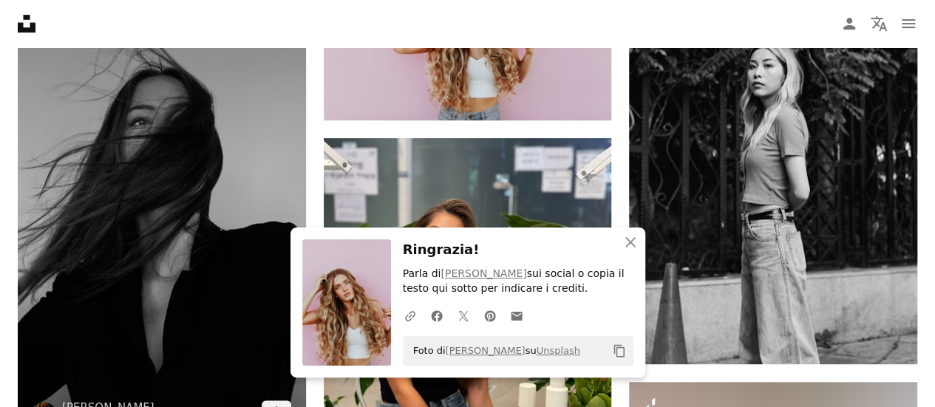
scroll to position [5815, 0]
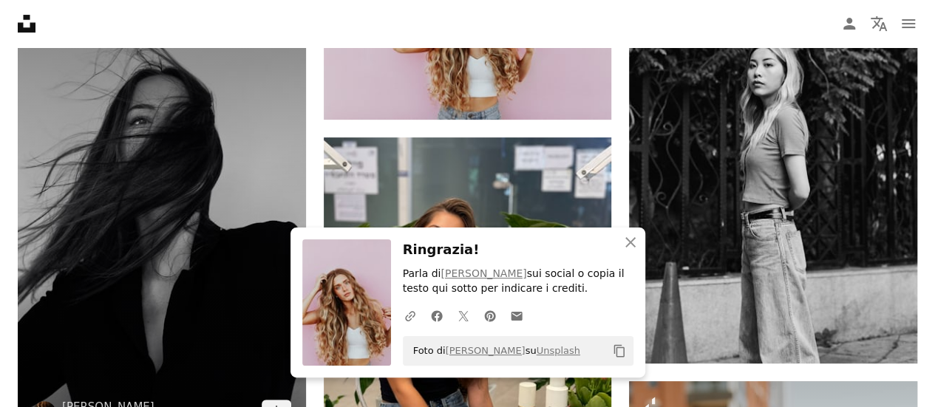
click at [202, 144] on img at bounding box center [162, 214] width 288 height 449
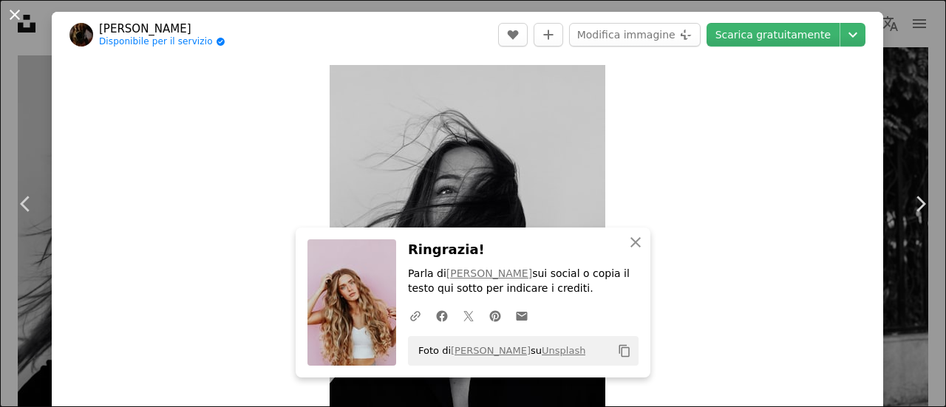
click at [20, 16] on button "An X shape" at bounding box center [15, 15] width 18 height 18
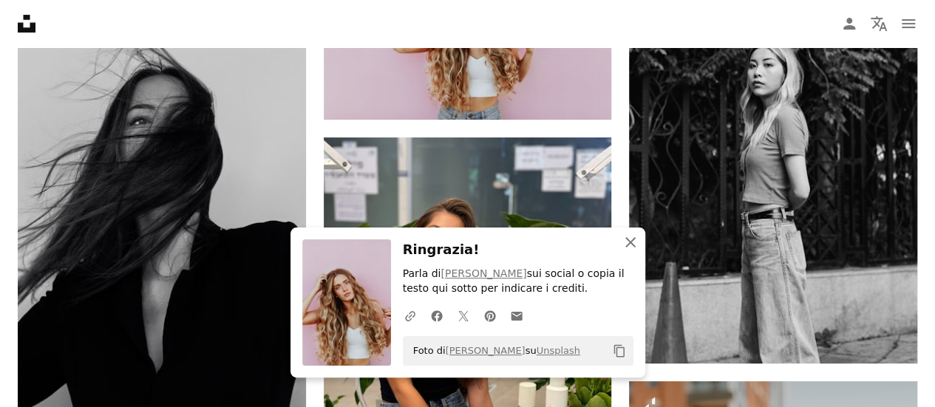
click at [636, 250] on icon "An X shape" at bounding box center [631, 243] width 18 height 18
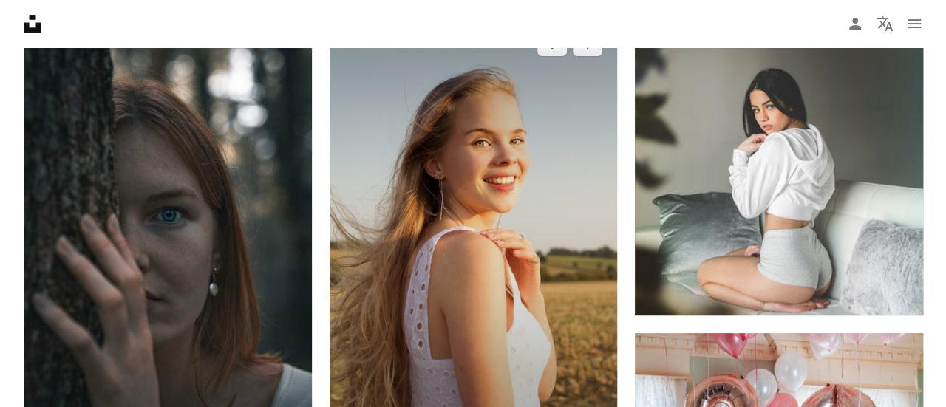
scroll to position [8613, 0]
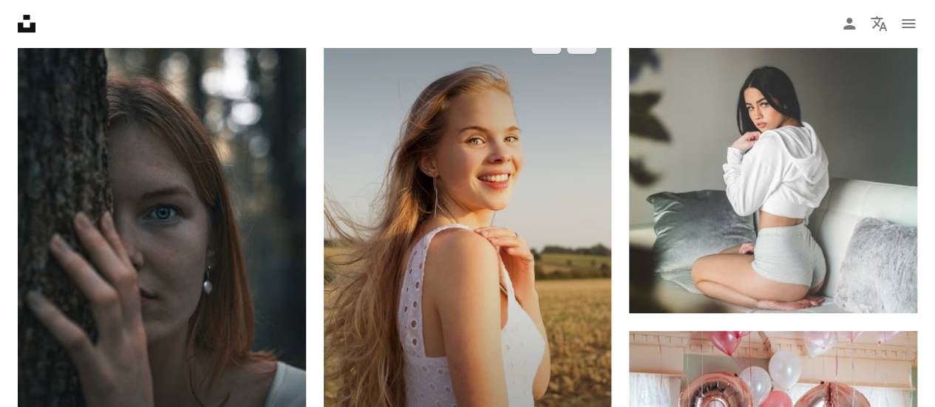
click at [517, 200] on img at bounding box center [468, 232] width 288 height 432
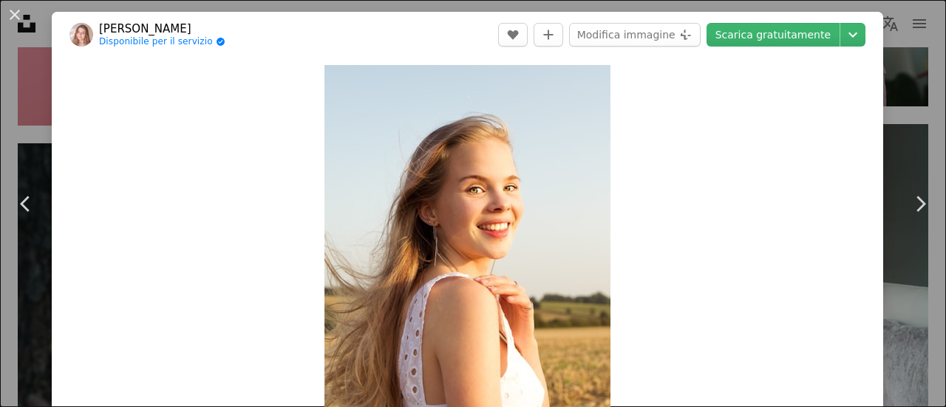
click at [749, 47] on header "[PERSON_NAME] Disponibile per il servizio A checkmark inside of a circle A hear…" at bounding box center [468, 35] width 832 height 46
